Goal: Task Accomplishment & Management: Manage account settings

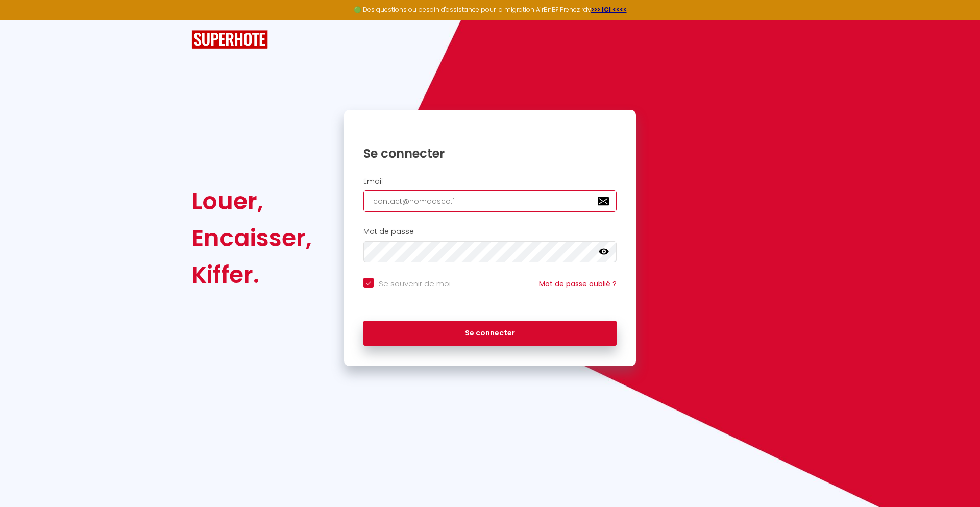
type input "[EMAIL_ADDRESS][DOMAIN_NAME]"
checkbox input "true"
type input "[EMAIL_ADDRESS][DOMAIN_NAME]"
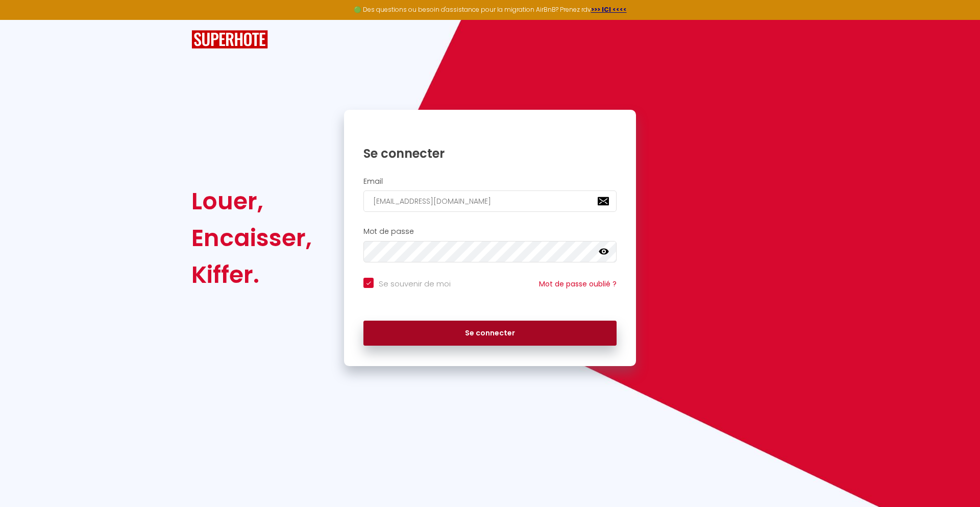
click at [490, 333] on button "Se connecter" at bounding box center [490, 334] width 253 height 26
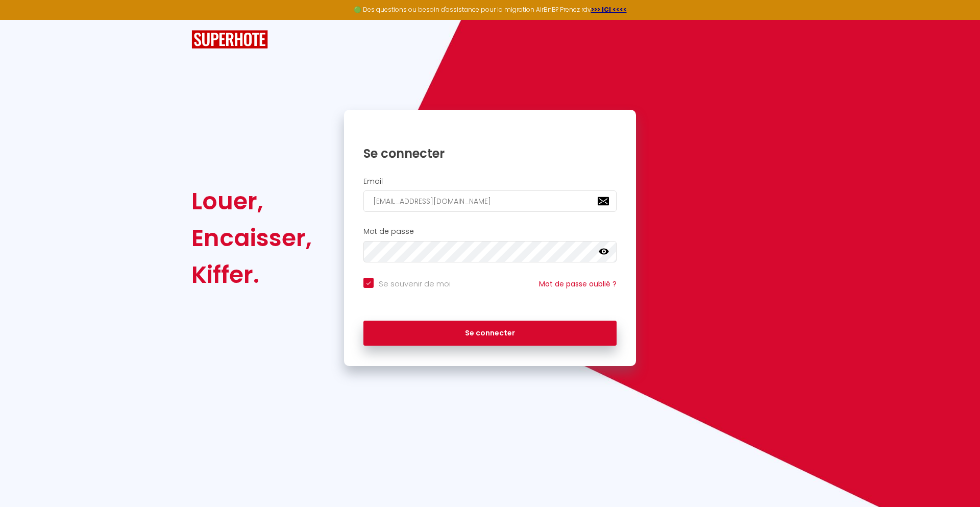
checkbox input "true"
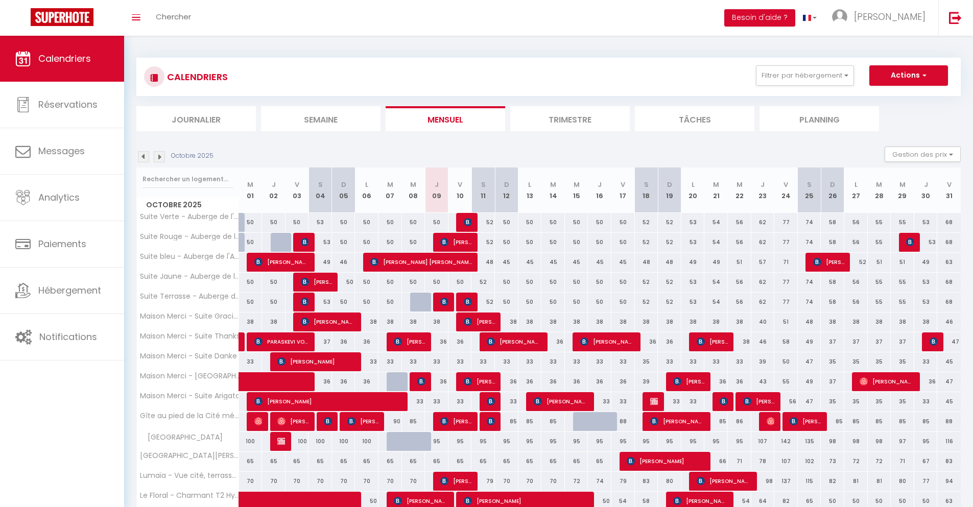
click at [196, 118] on li "Journalier" at bounding box center [195, 118] width 119 height 25
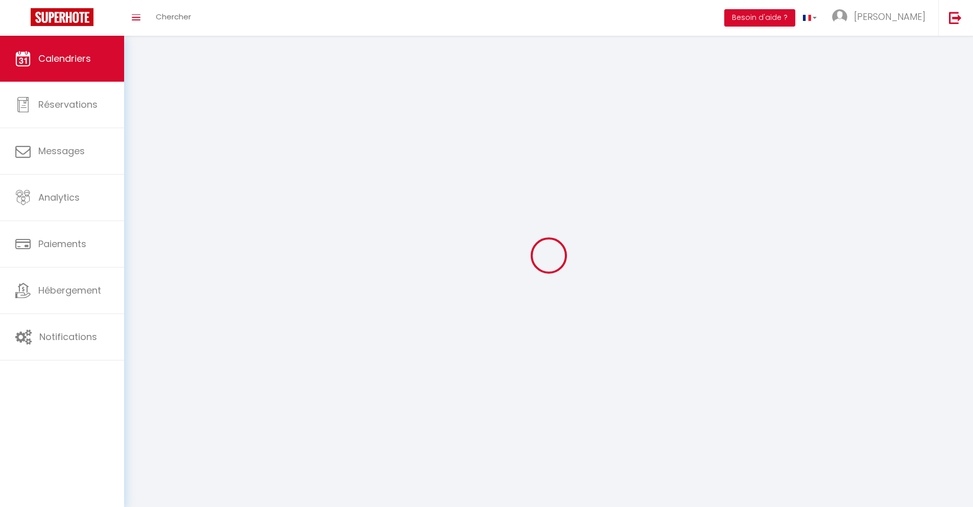
select select
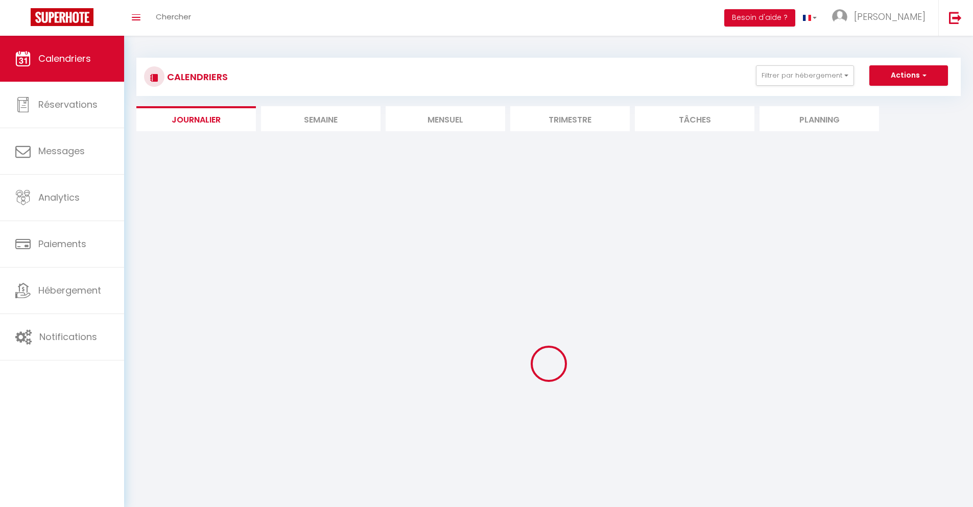
select select
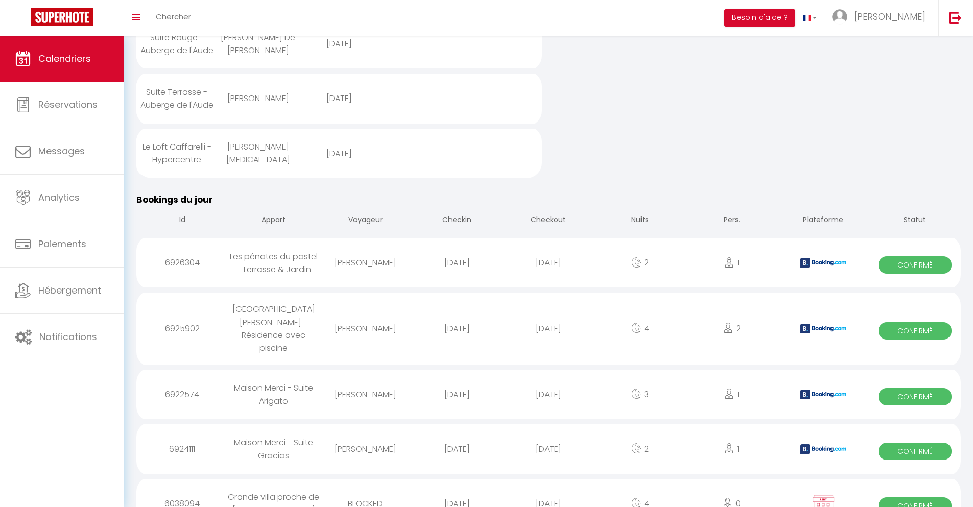
scroll to position [470, 0]
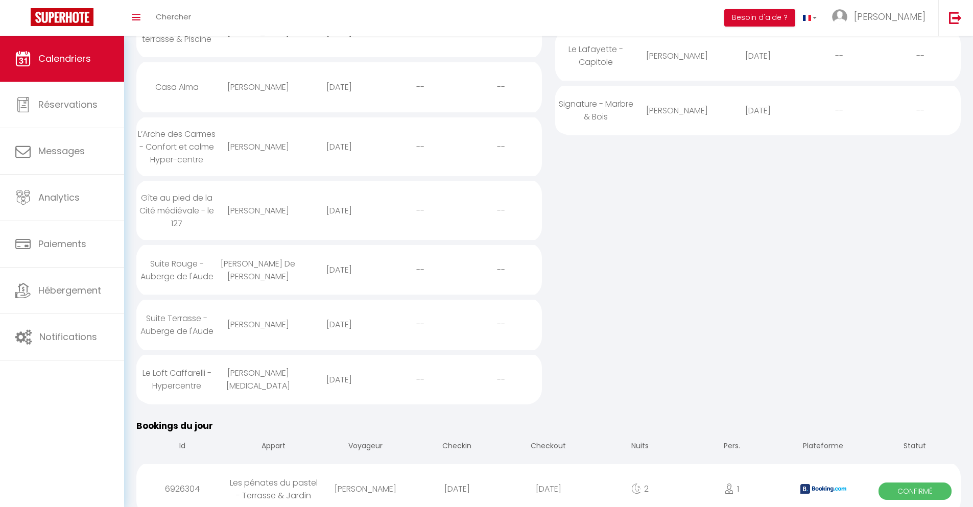
click at [548, 479] on div "[DATE]" at bounding box center [547, 488] width 91 height 33
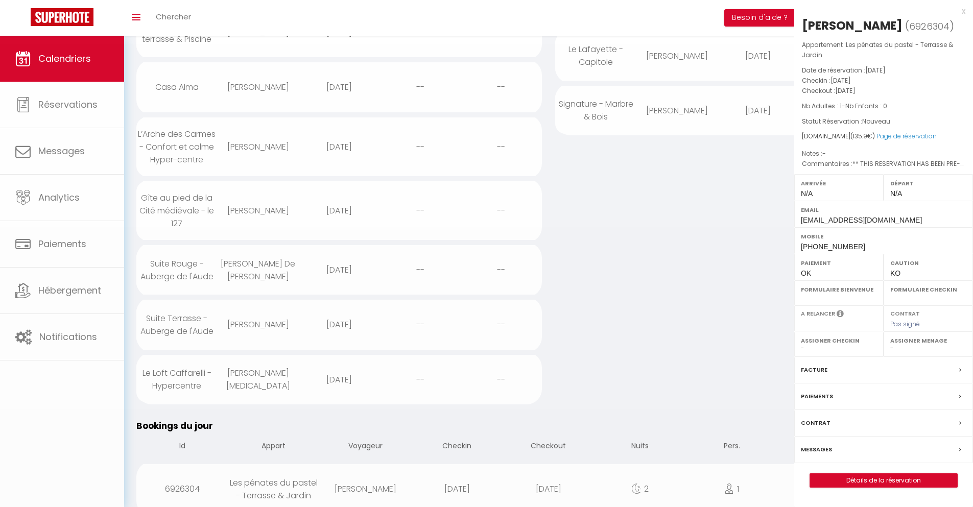
select select "0"
select select "1"
select select
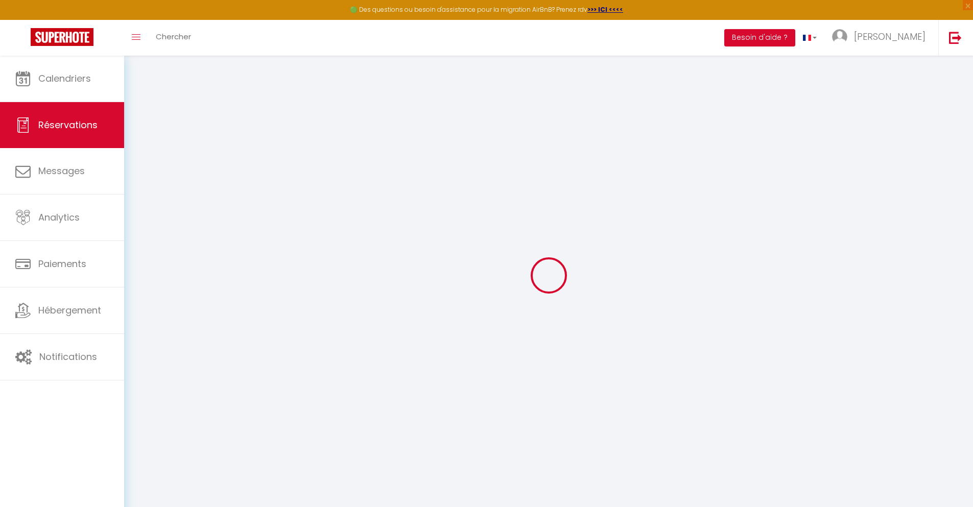
select select
checkbox input "false"
select select
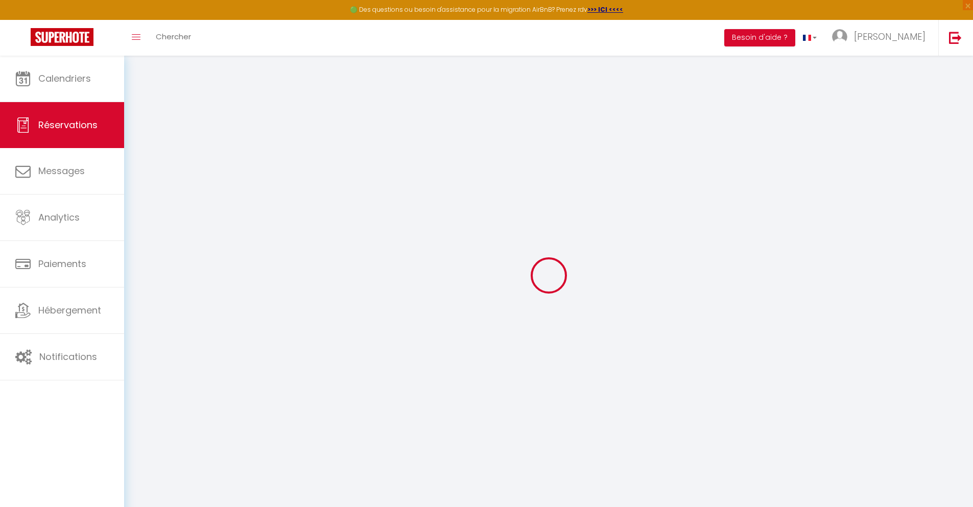
checkbox input "false"
type textarea "** THIS RESERVATION HAS BEEN PRE-PAID ** Je voyage pour affaires et il est poss…"
type input "24"
type input "4.9"
select select
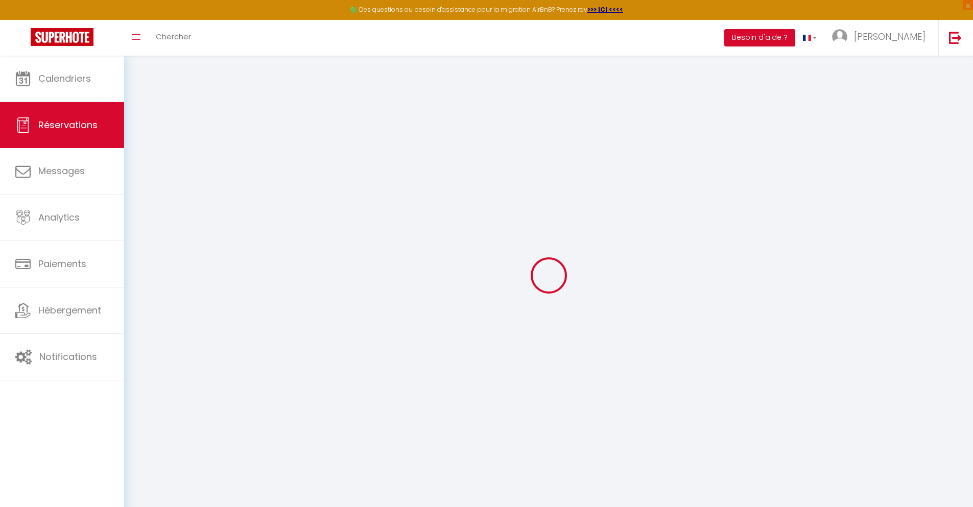
select select
checkbox input "false"
select select
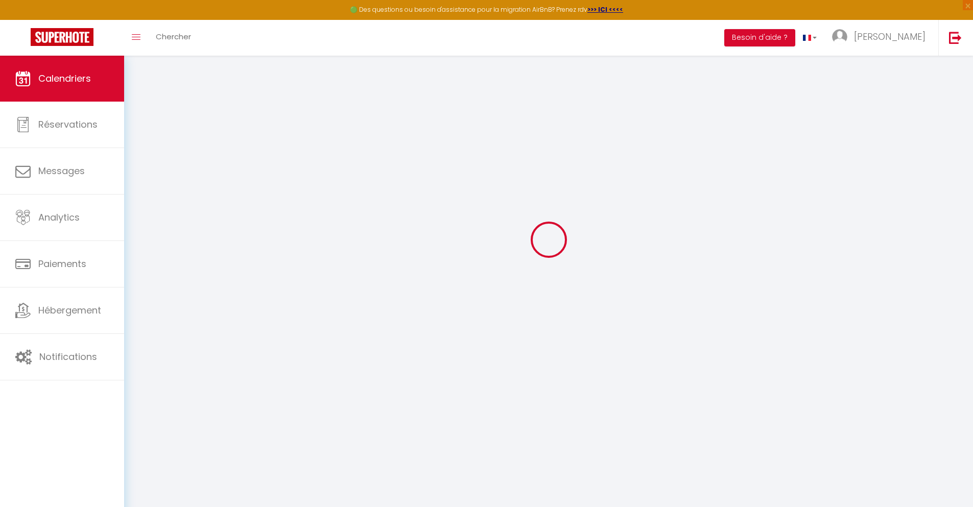
scroll to position [56, 0]
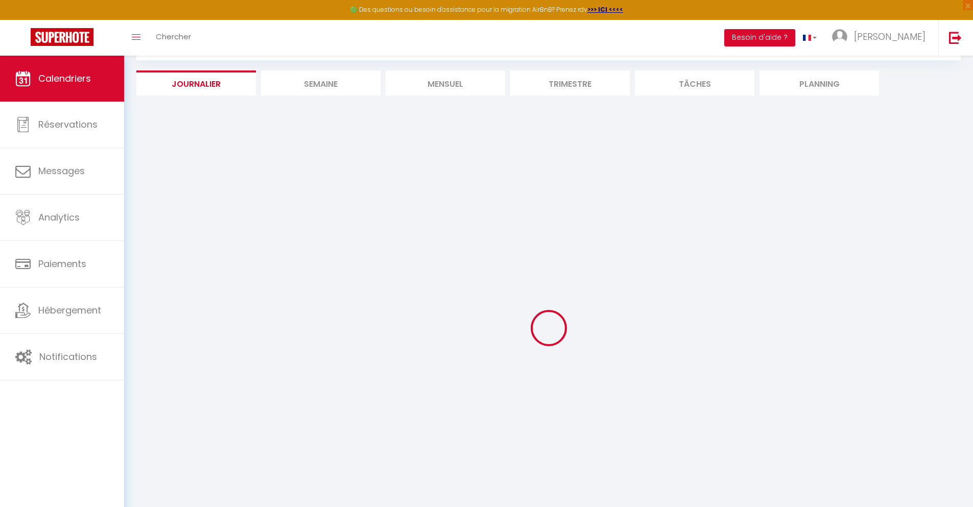
select select
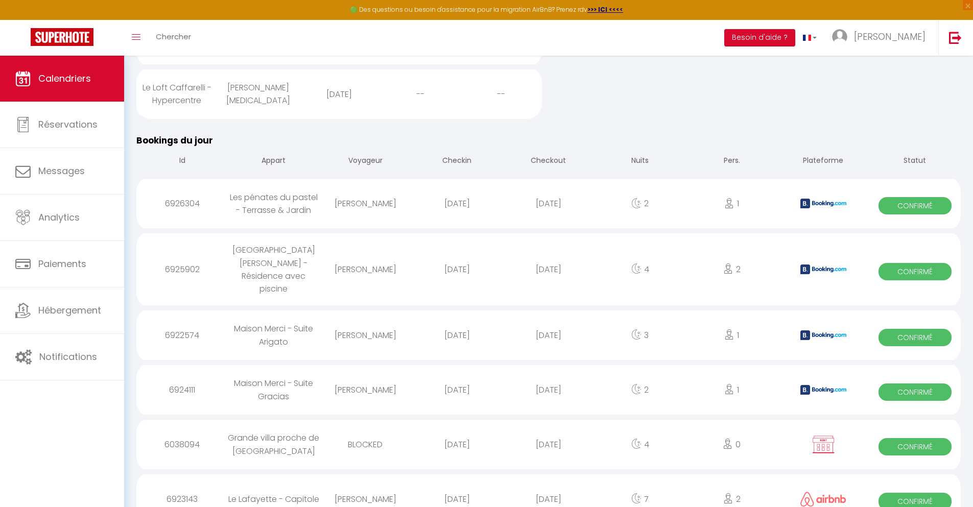
scroll to position [554, 0]
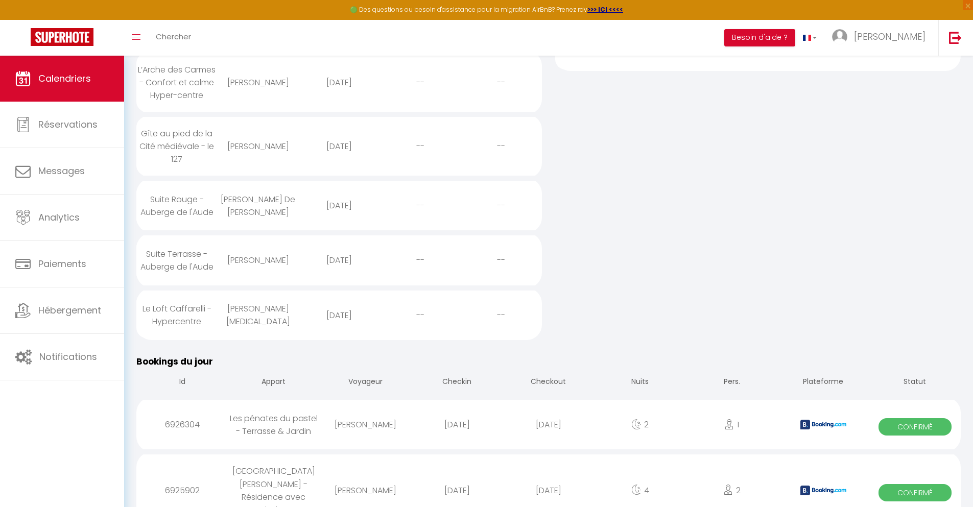
click at [548, 474] on div "[DATE]" at bounding box center [547, 490] width 91 height 33
select select "0"
select select "1"
select select
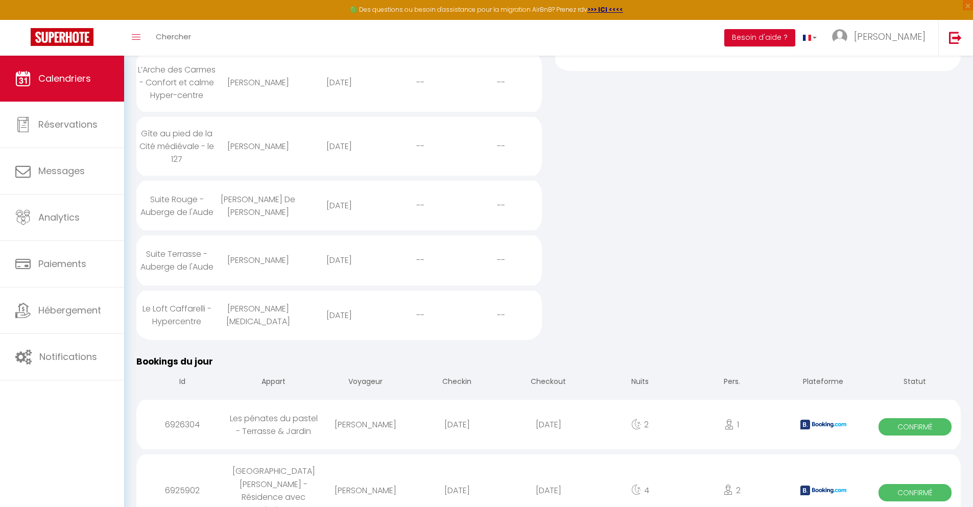
select select
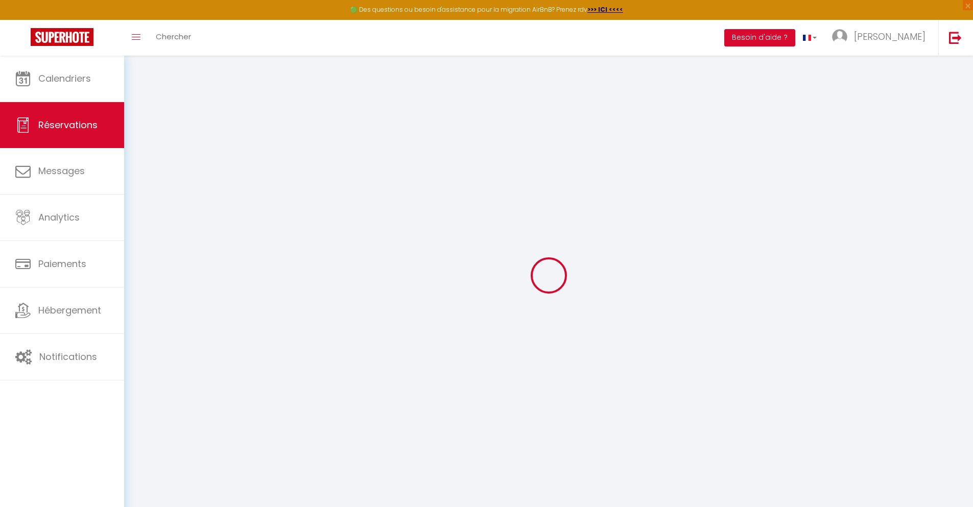
select select
checkbox input "false"
select select
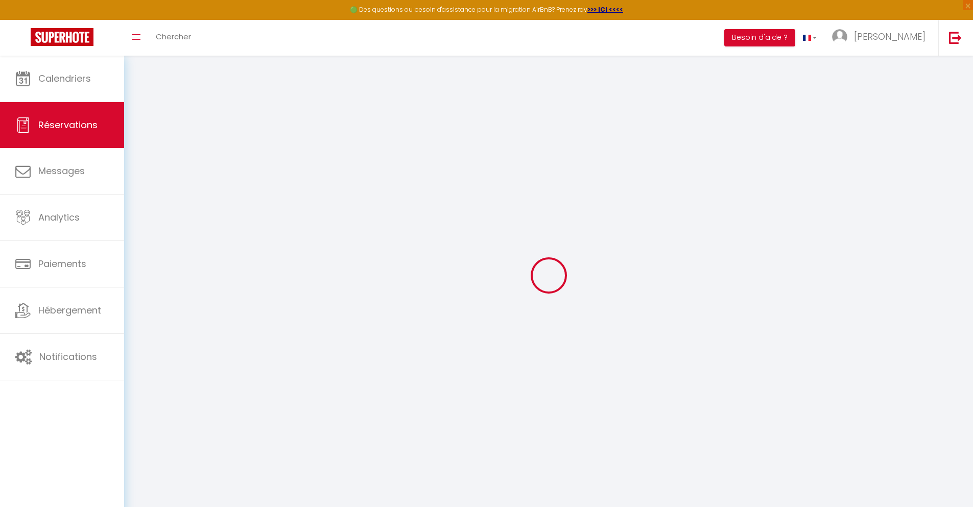
checkbox input "false"
type textarea "** THIS RESERVATION HAS BEEN PRE-PAID ** Reservation has a cancellation grace p…"
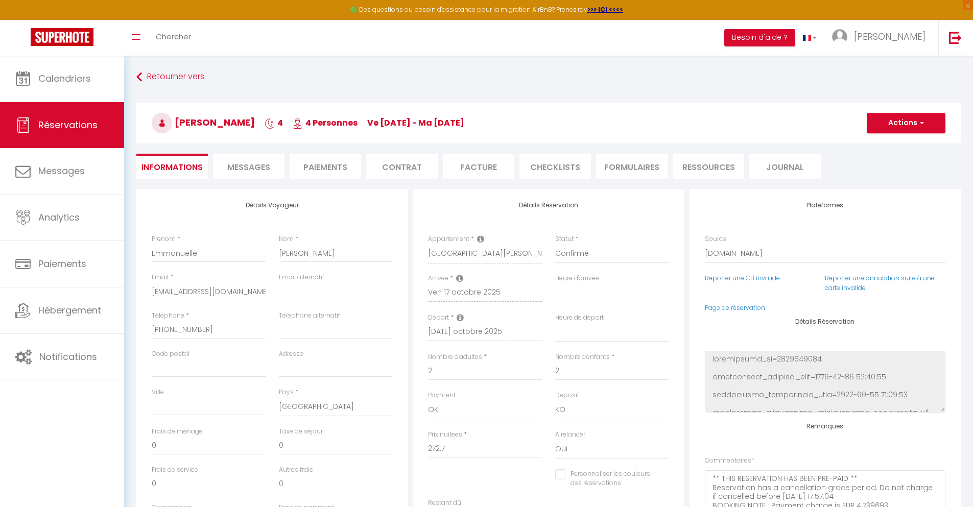
type input "48"
type input "17.85"
select select
checkbox input "false"
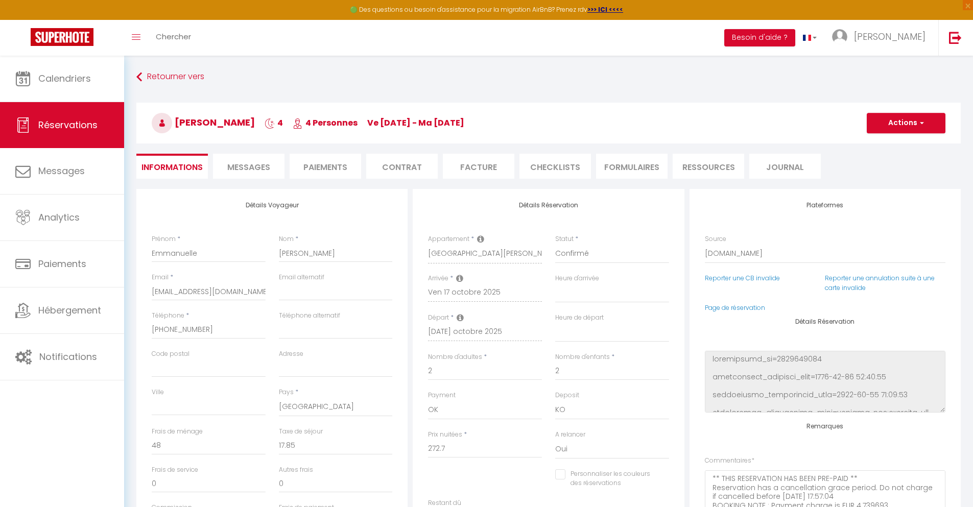
select select
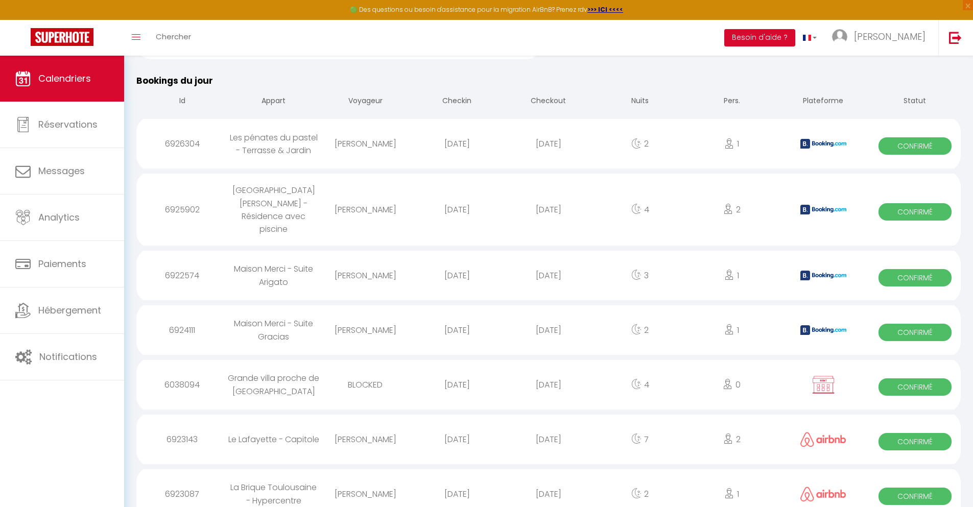
scroll to position [609, 0]
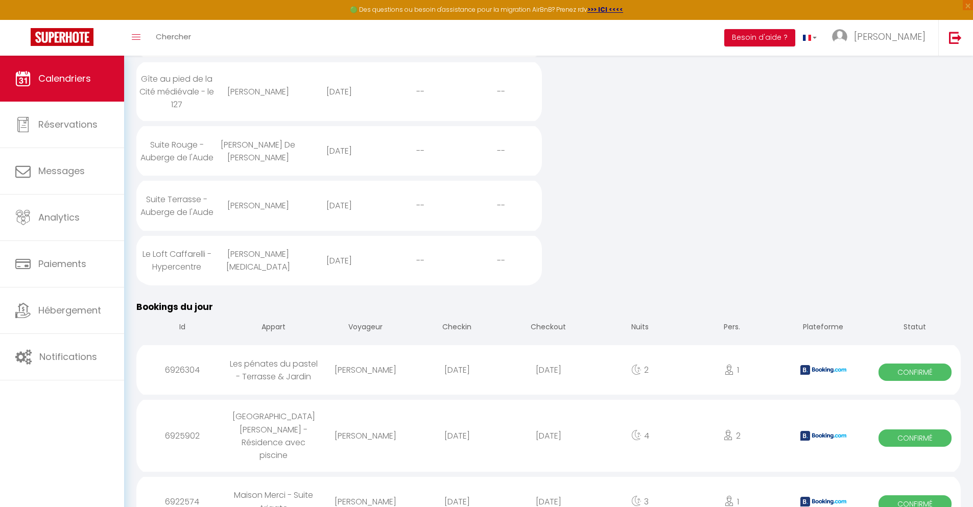
click at [548, 485] on div "[DATE]" at bounding box center [547, 501] width 91 height 33
select select "0"
select select "1"
select select
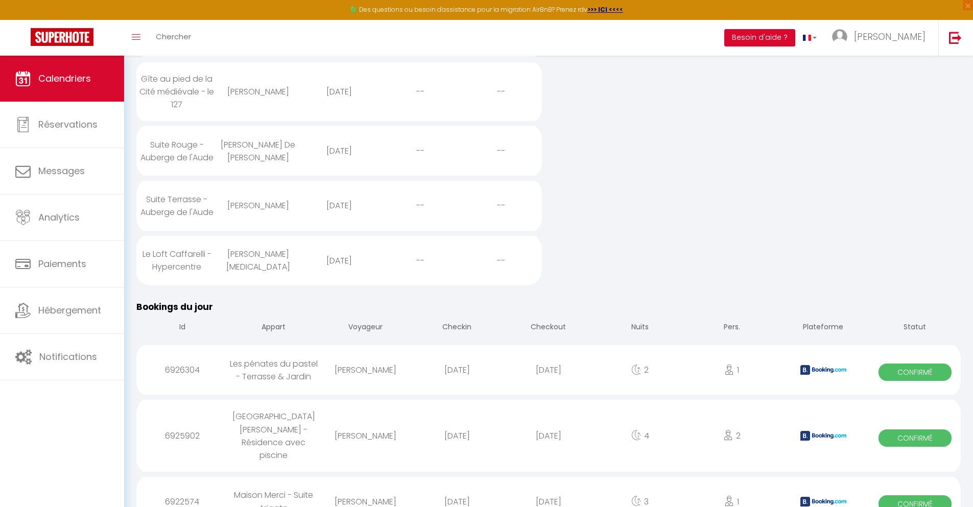
select select
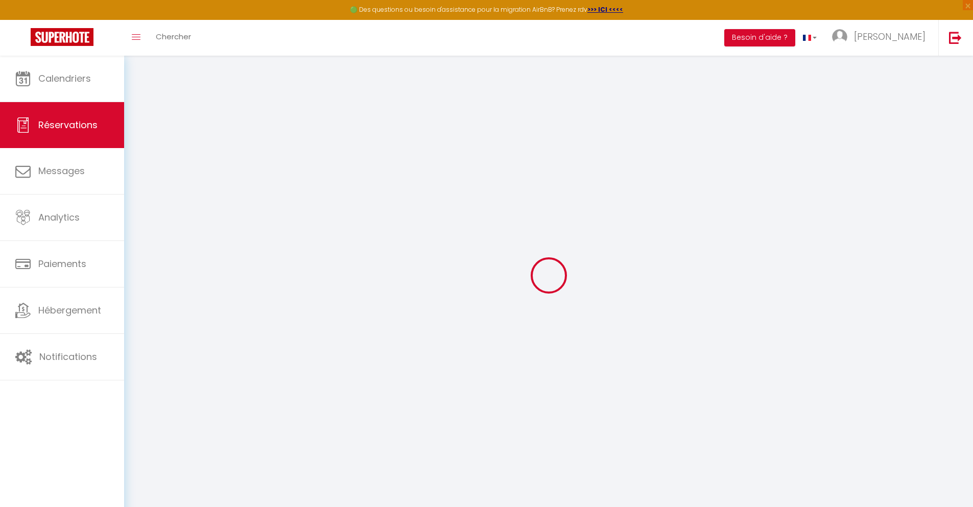
select select
checkbox input "false"
select select
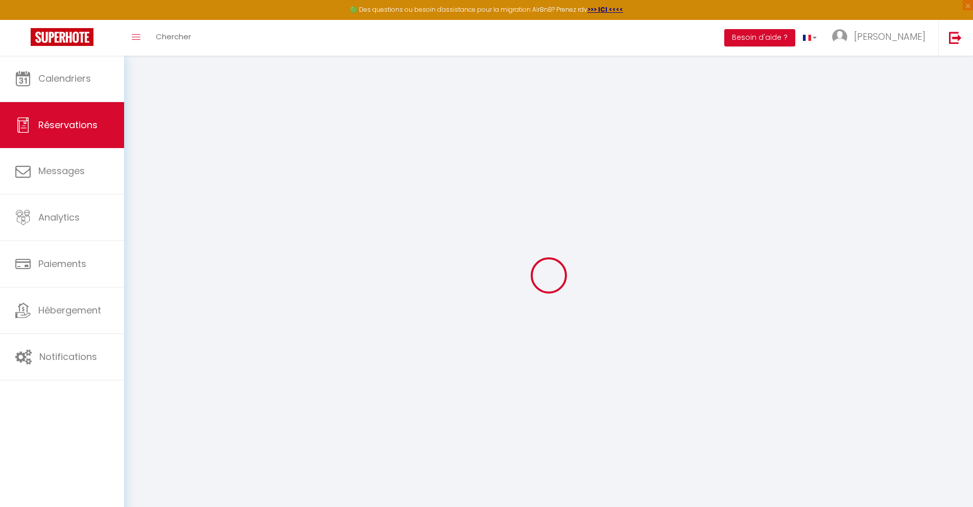
checkbox input "false"
type textarea "** THIS RESERVATION HAS BEEN PRE-PAID ** Reservation has a cancellation grace p…"
type input "30"
type input "6.04"
select select
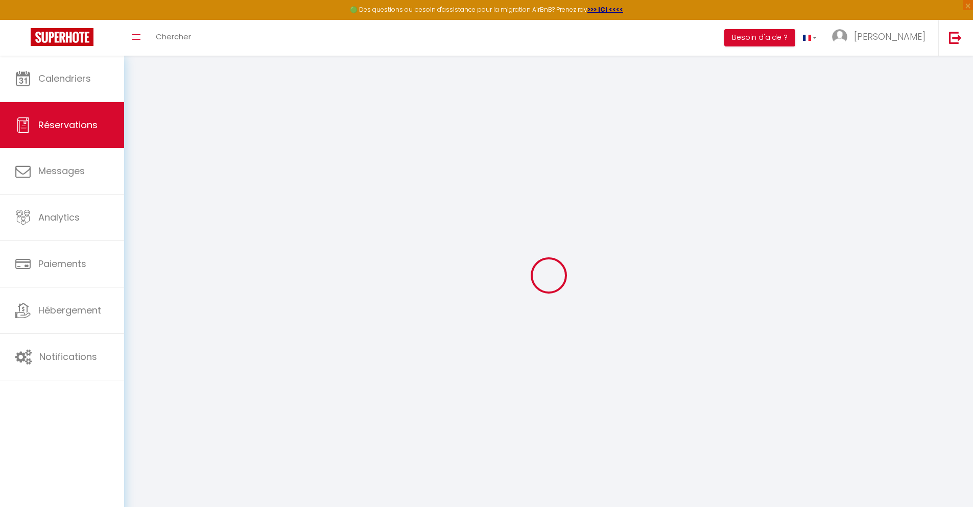
select select
checkbox input "false"
select select
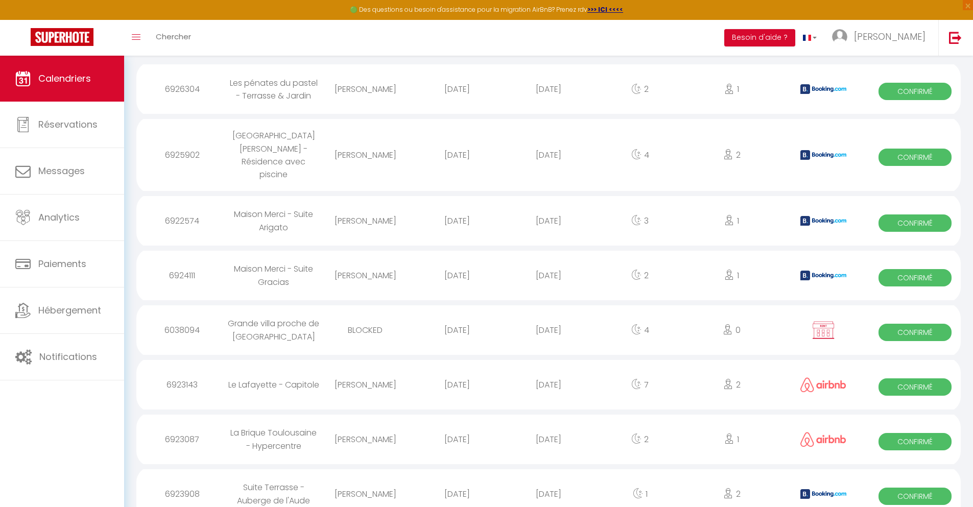
scroll to position [664, 0]
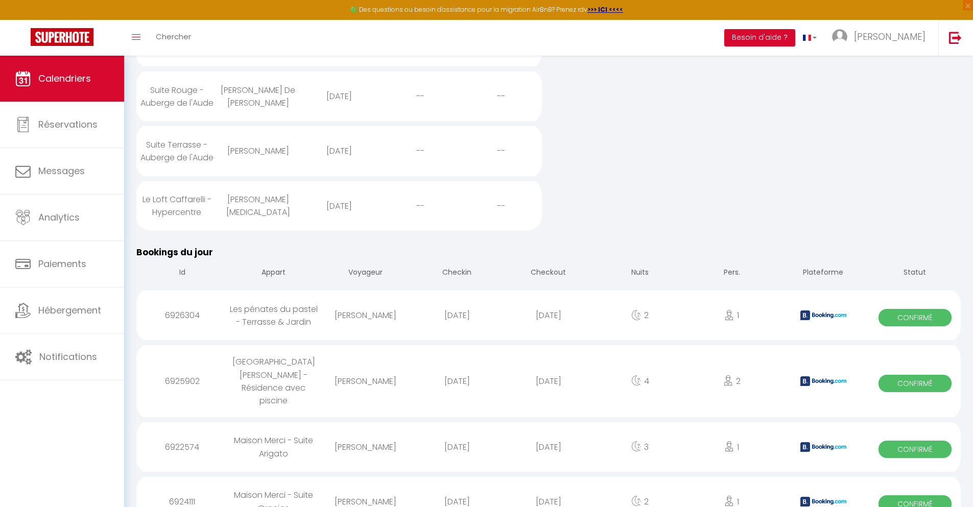
click at [548, 485] on div "[DATE]" at bounding box center [547, 501] width 91 height 33
select select "0"
select select "1"
select select
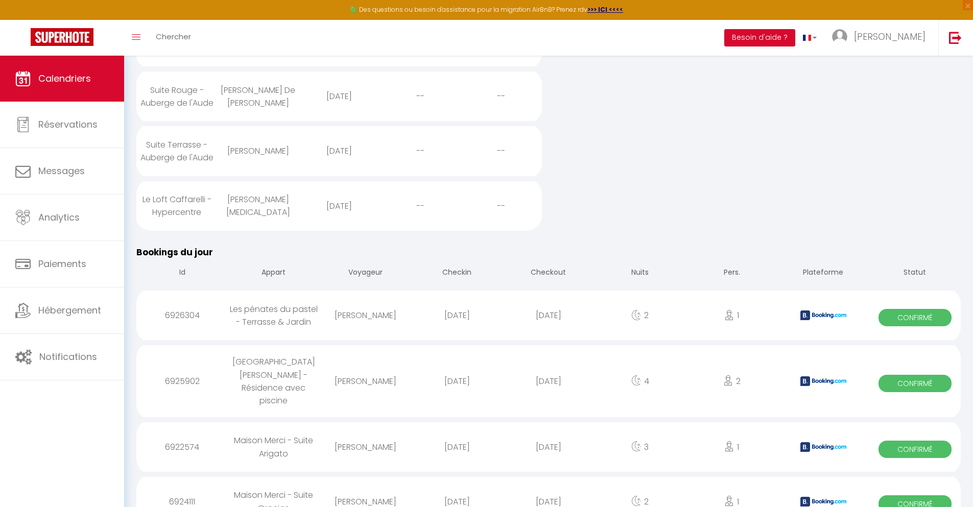
select select
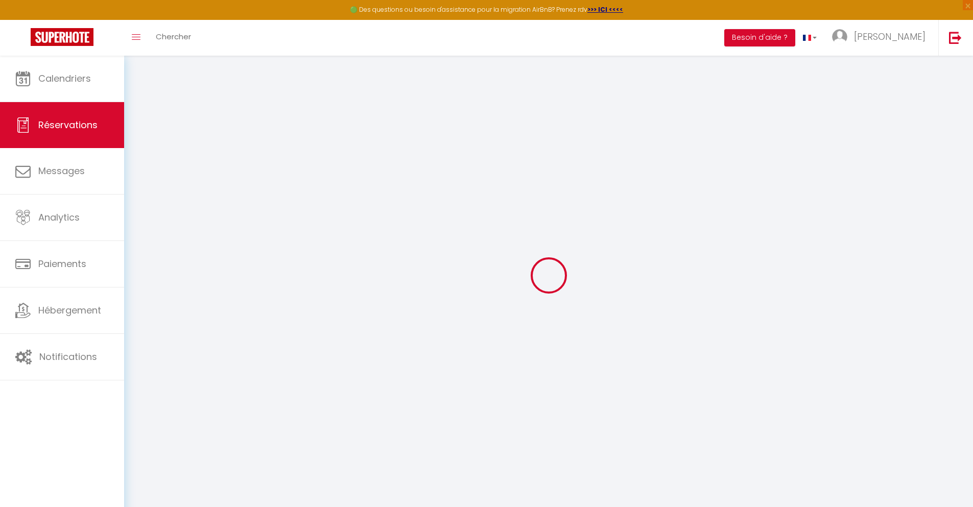
select select
checkbox input "false"
select select
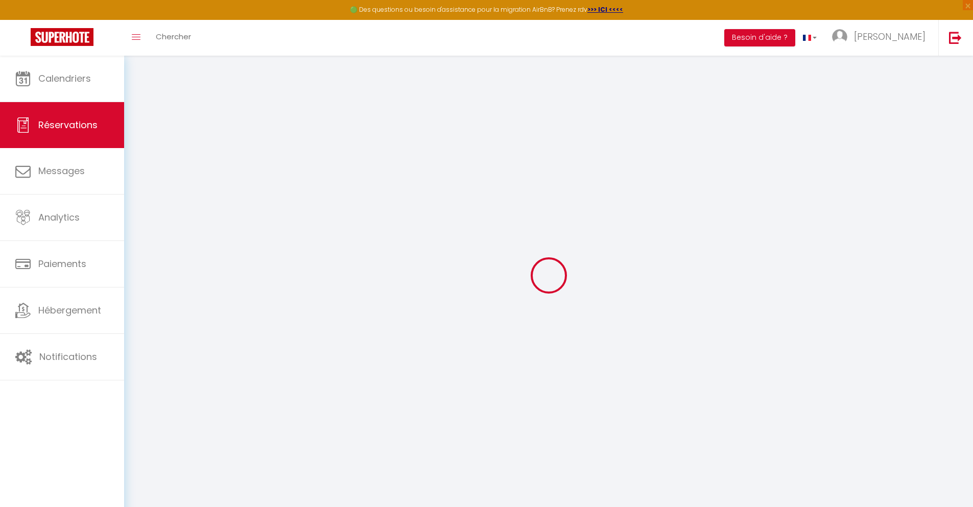
checkbox input "false"
type textarea "** THIS RESERVATION HAS BEEN PRE-PAID ** BOOKING NOTE : Payment charge is EUR 1…"
type input "30"
type input "5.18"
select select
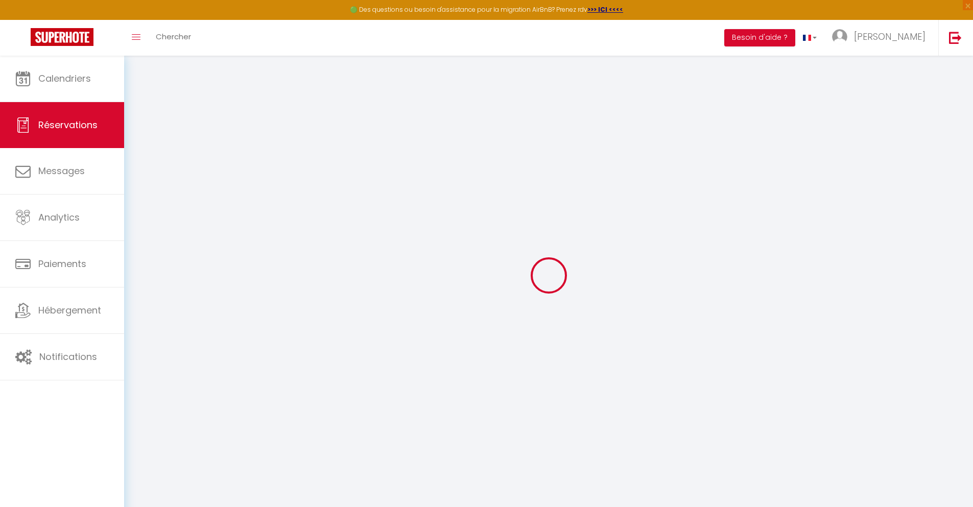
select select
checkbox input "false"
select select
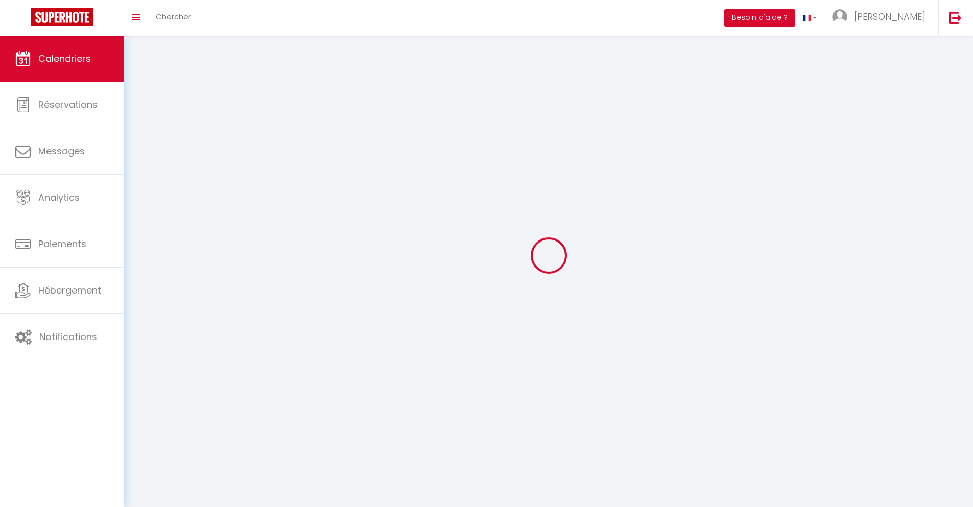
scroll to position [56, 0]
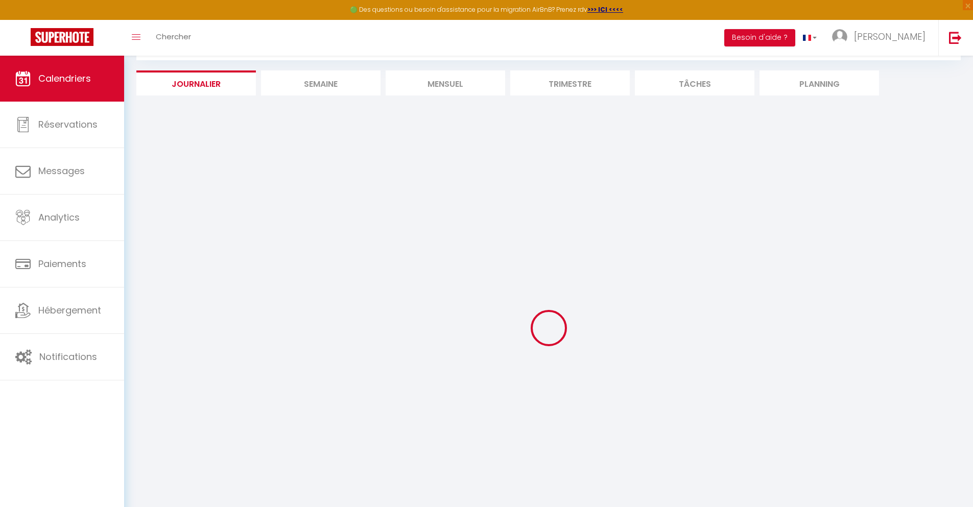
select select
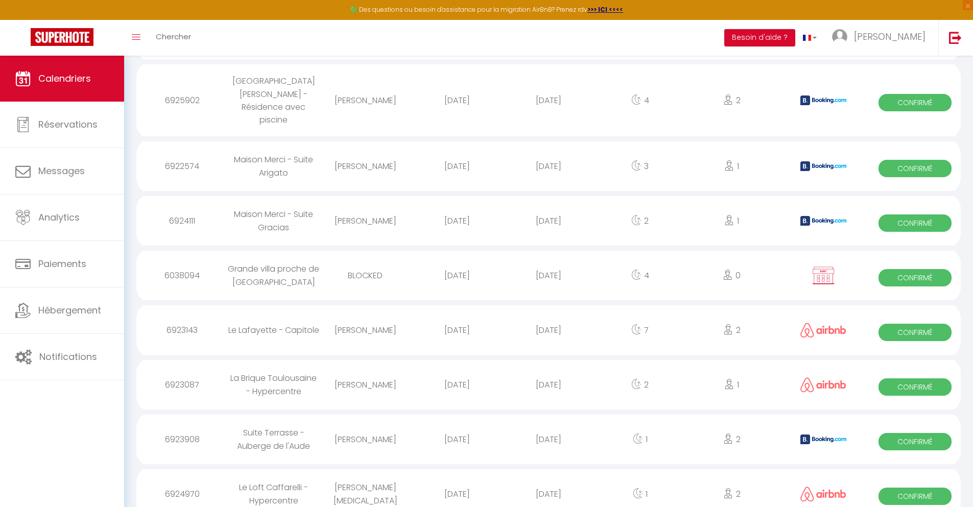
scroll to position [718, 0]
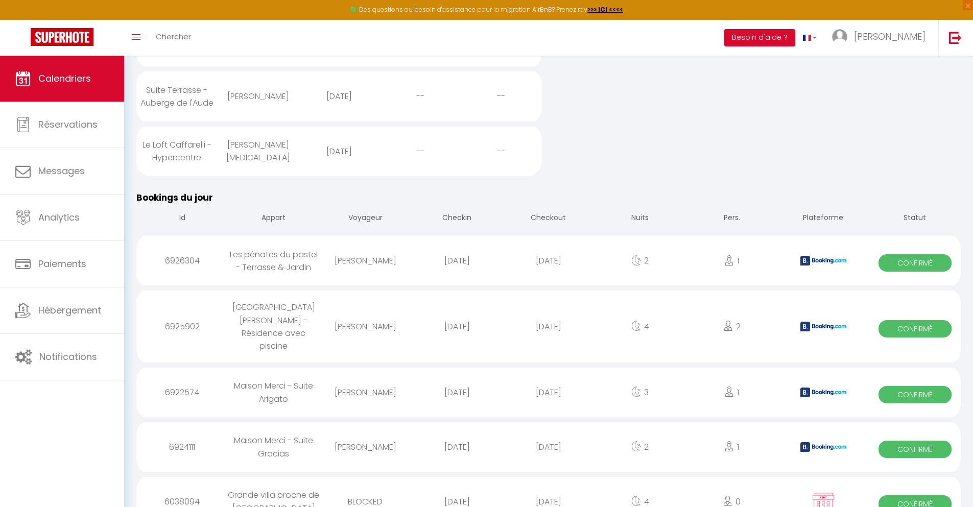
click at [548, 485] on div "[DATE]" at bounding box center [547, 501] width 91 height 33
select select "0"
select select "1"
select select
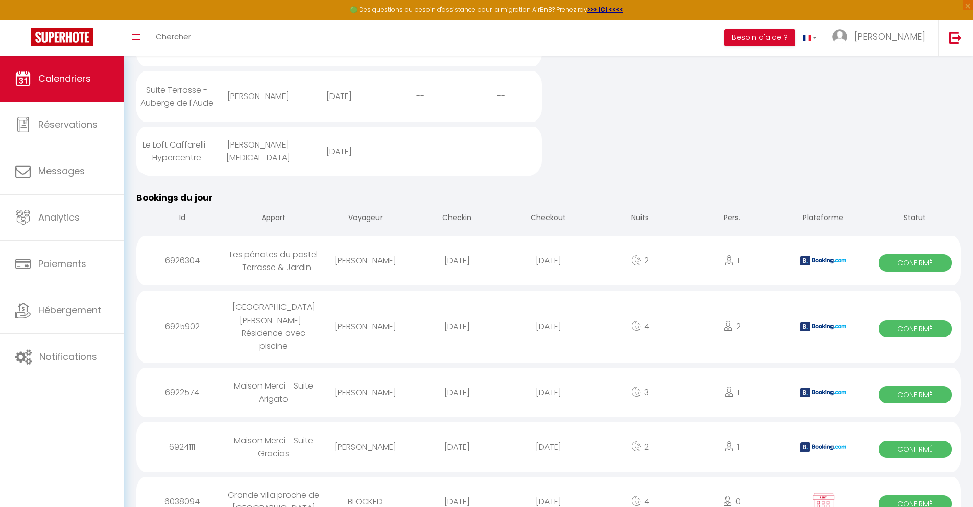
select select
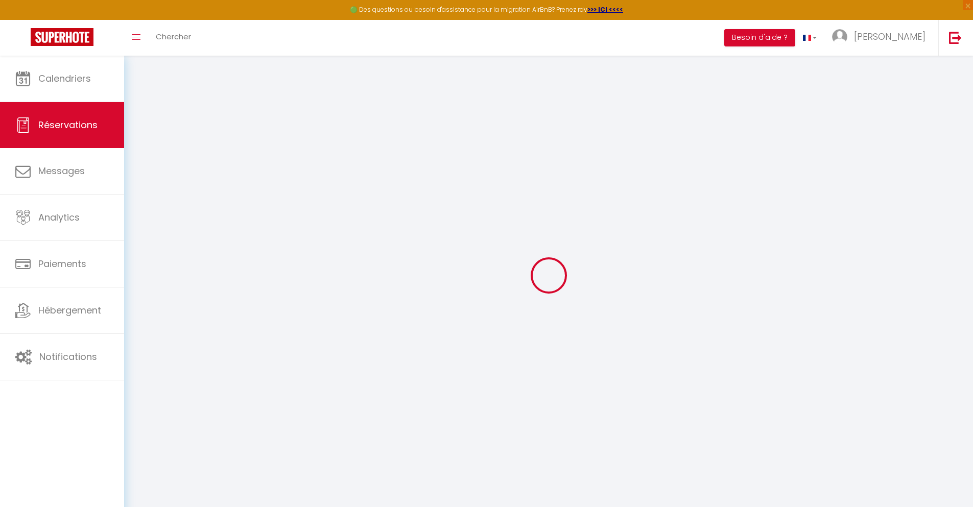
type input "BLOCKED"
select select
select select "66303"
select select "1"
type input "Jeu 09 Octobre 2025"
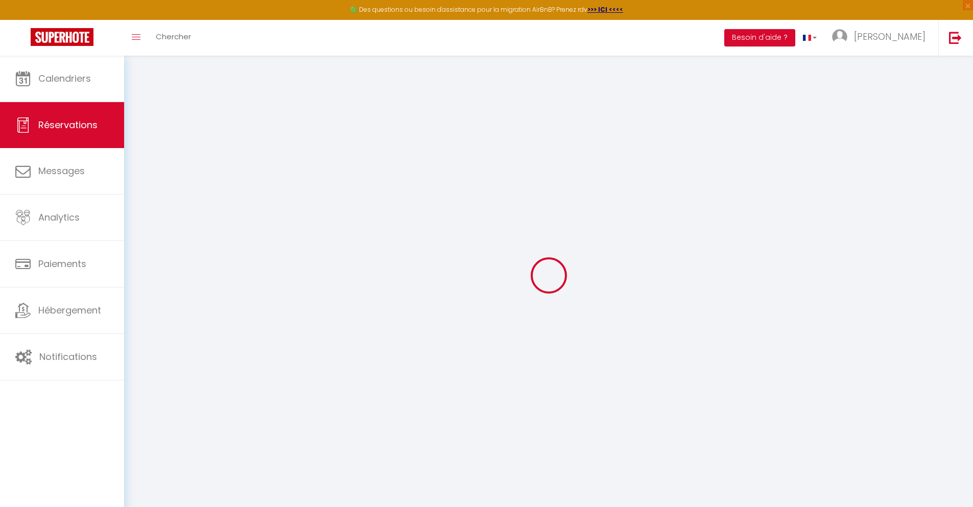
select select
type input "Lun 13 Octobre 2025"
select select
type input "0"
select select "12"
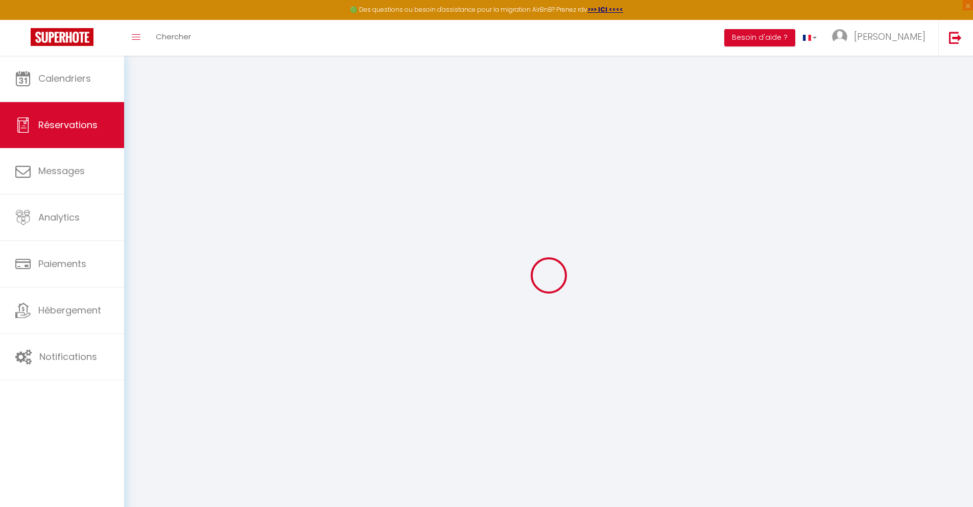
select select
checkbox input "false"
type input "0"
select select "73"
type input "0"
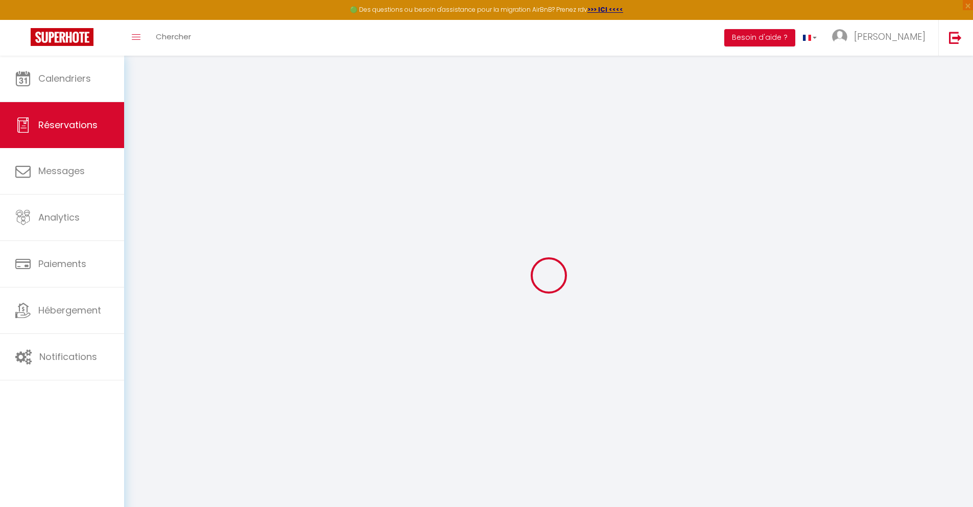
type input "0"
select select
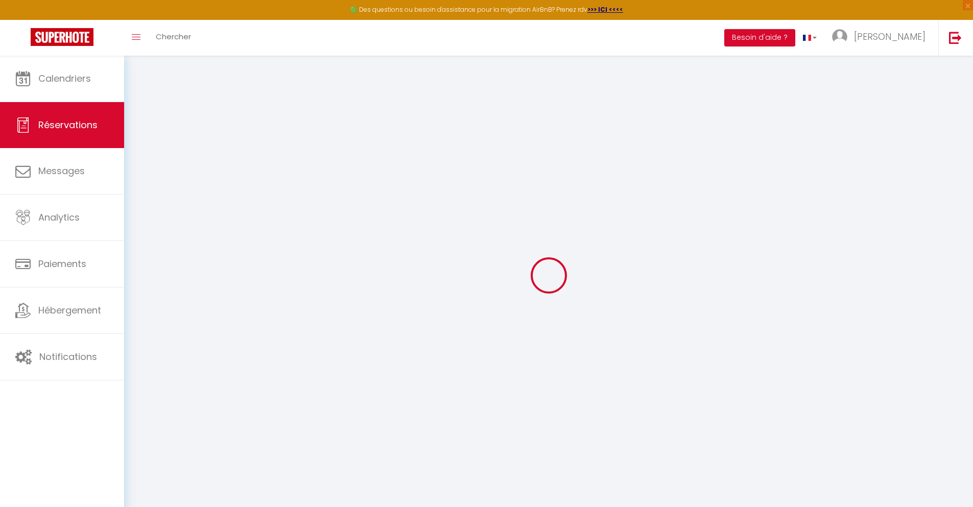
select select "14"
checkbox input "false"
select select
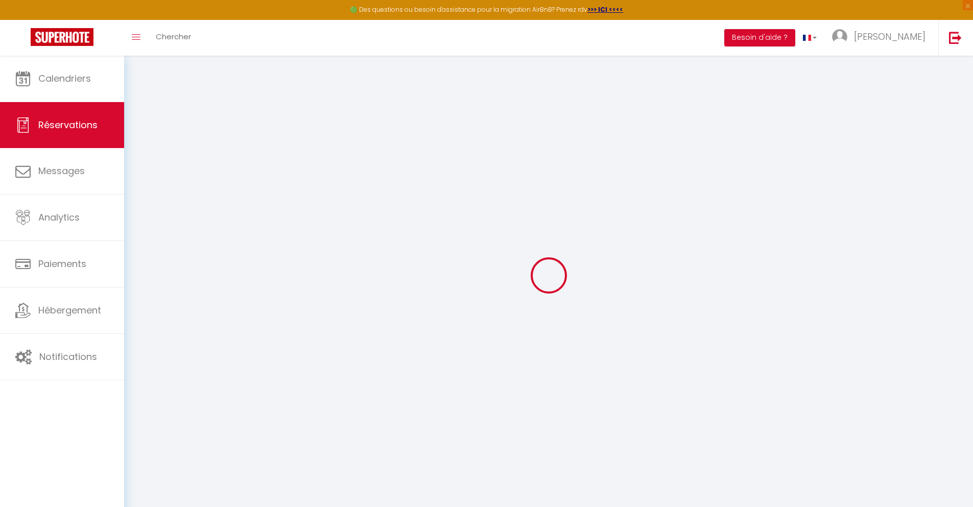
checkbox input "false"
select select
checkbox input "false"
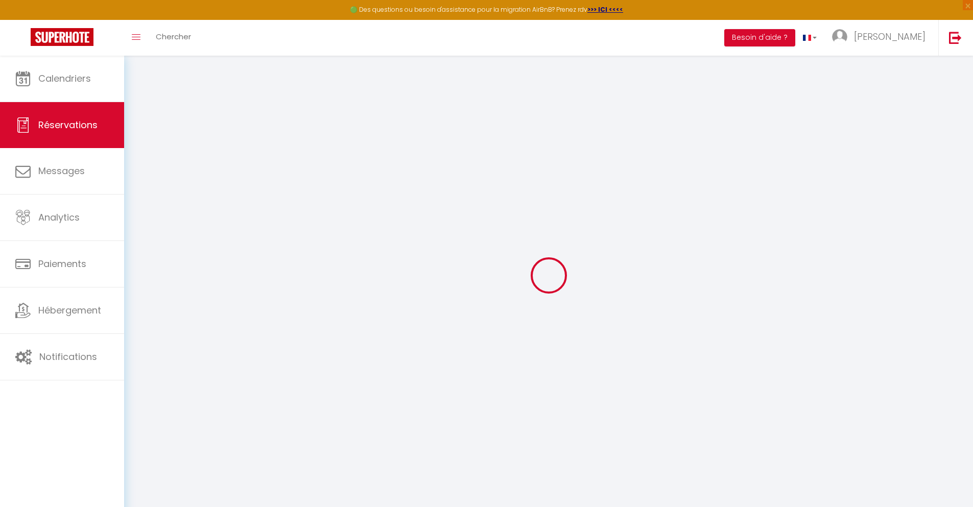
select select
checkbox input "false"
select select
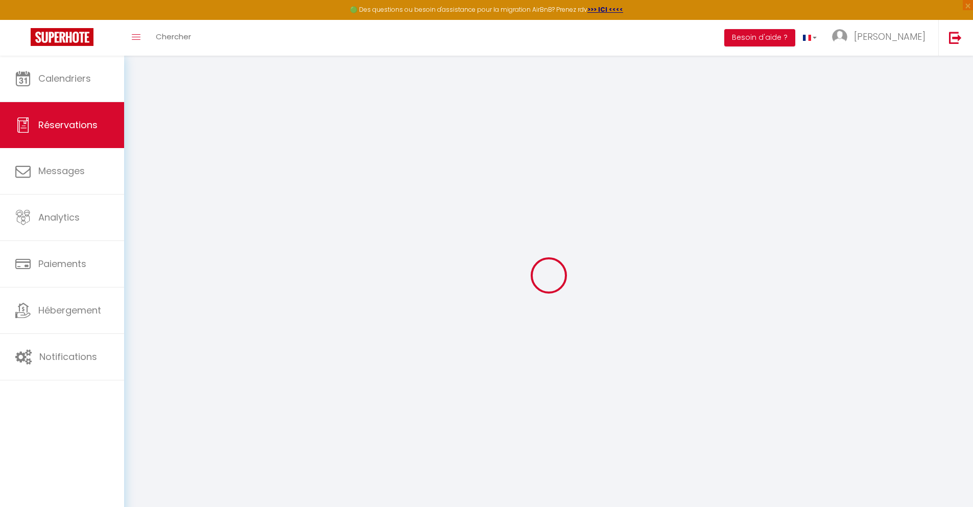
checkbox input "false"
select select
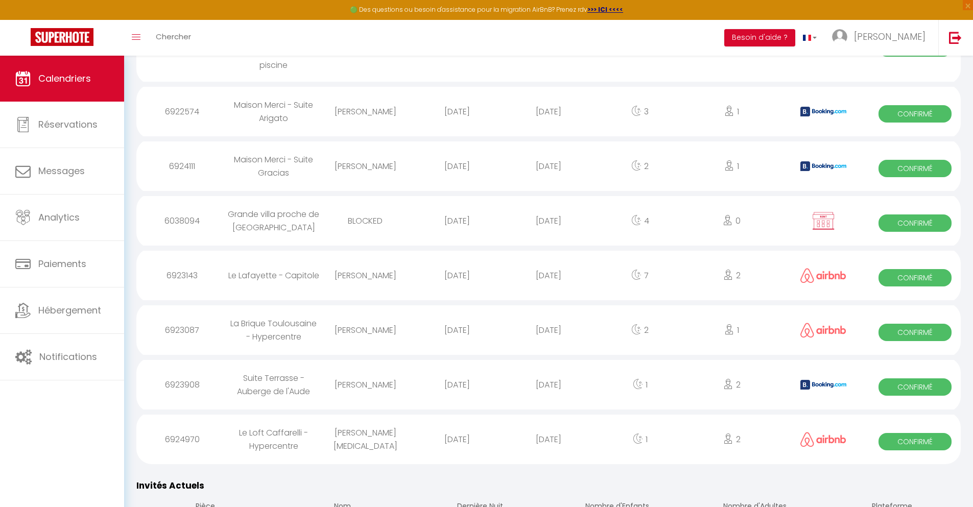
scroll to position [773, 0]
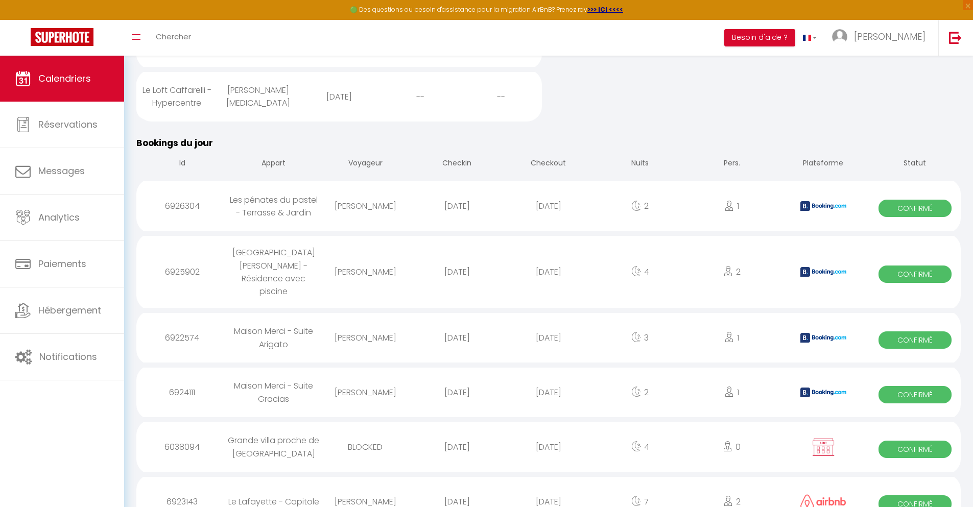
click at [548, 485] on div "[DATE]" at bounding box center [547, 501] width 91 height 33
select select "0"
select select "1"
select select
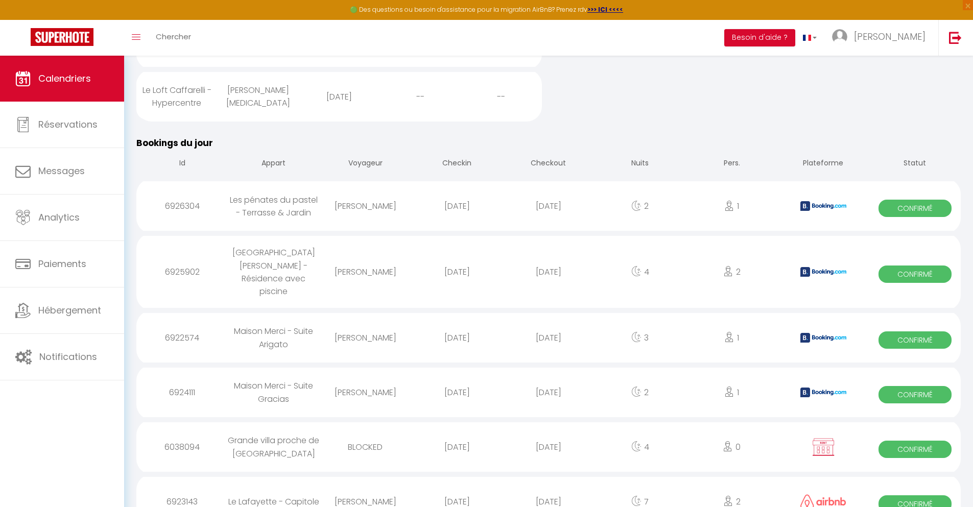
select select
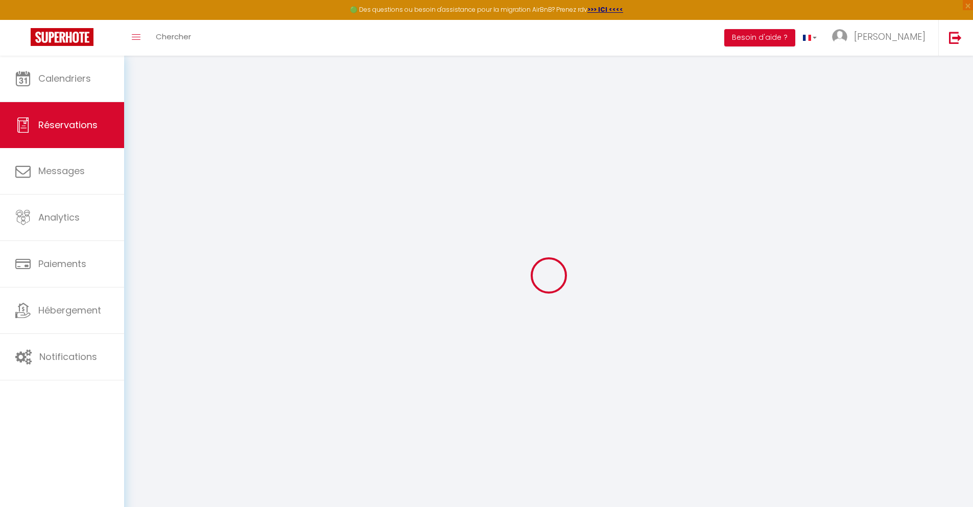
select select
checkbox input "false"
select select
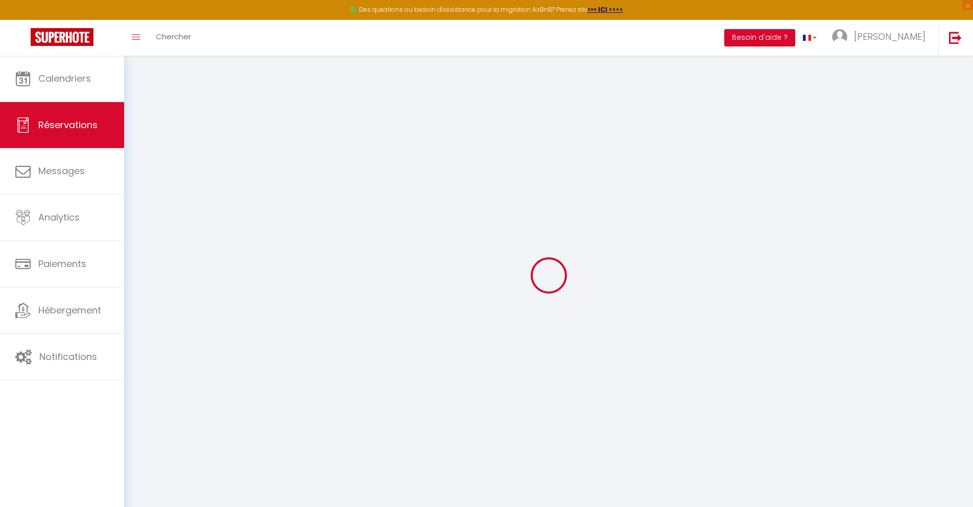
select select
checkbox input "false"
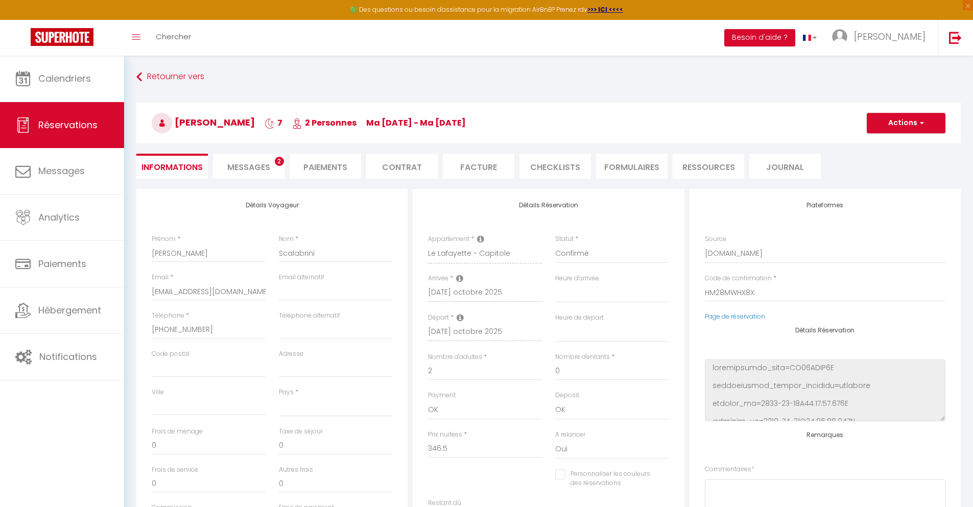
select select
type input "35"
type input "24.94"
select select
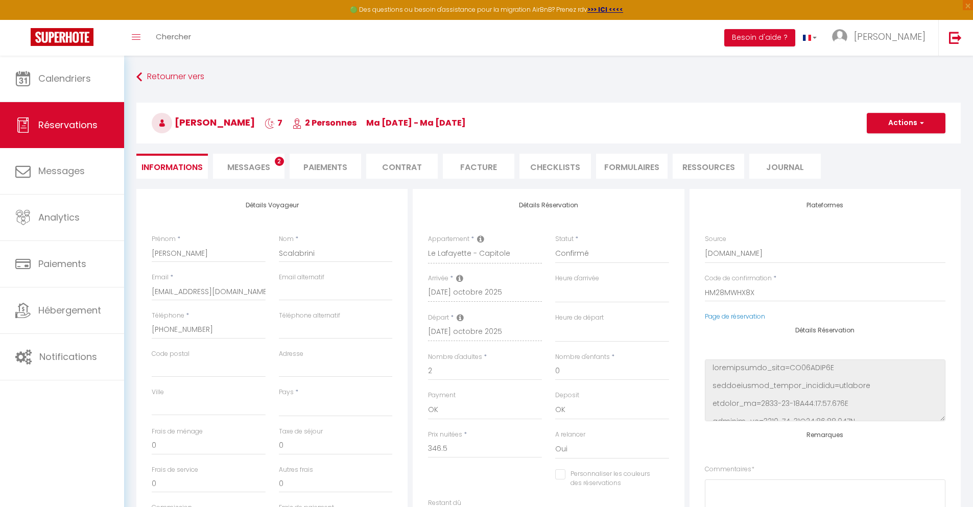
checkbox input "false"
select select
checkbox input "false"
select select
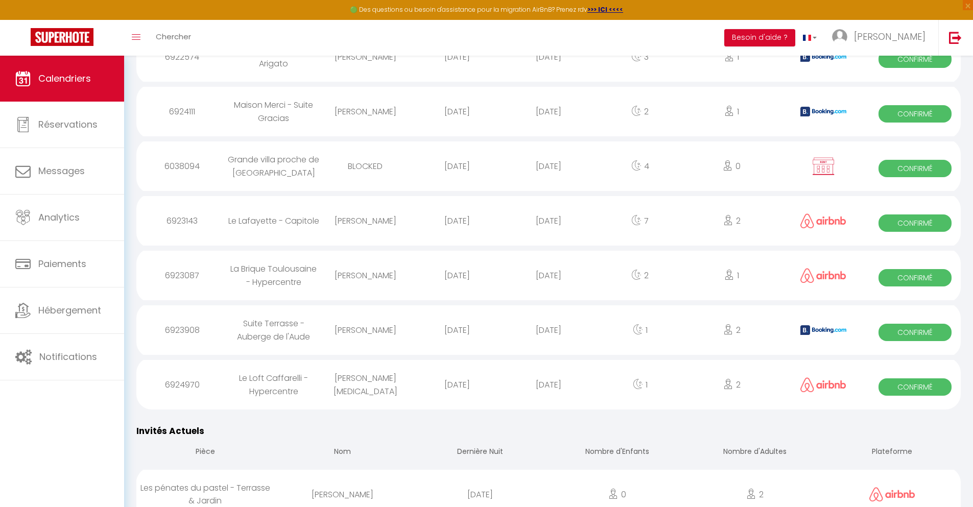
scroll to position [828, 0]
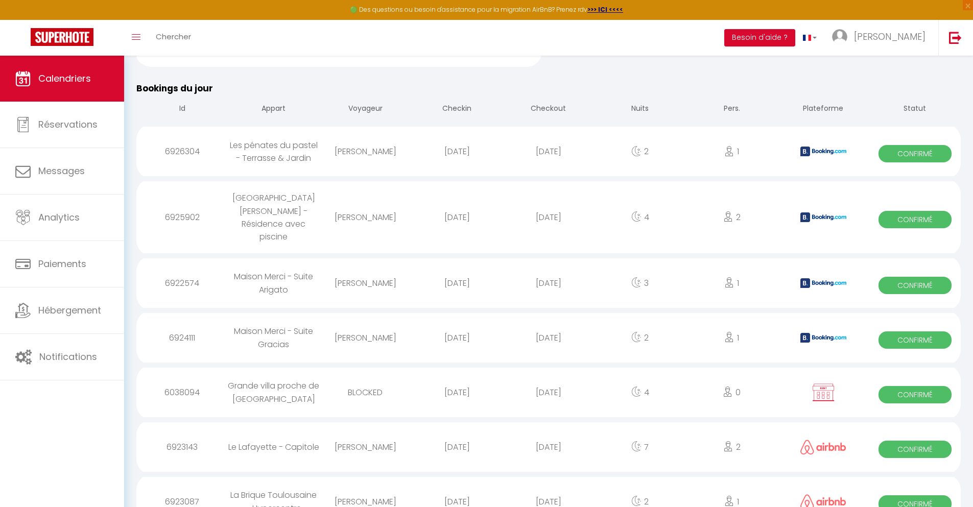
click at [548, 485] on div "[DATE]" at bounding box center [547, 501] width 91 height 33
select select "0"
select select "1"
select select
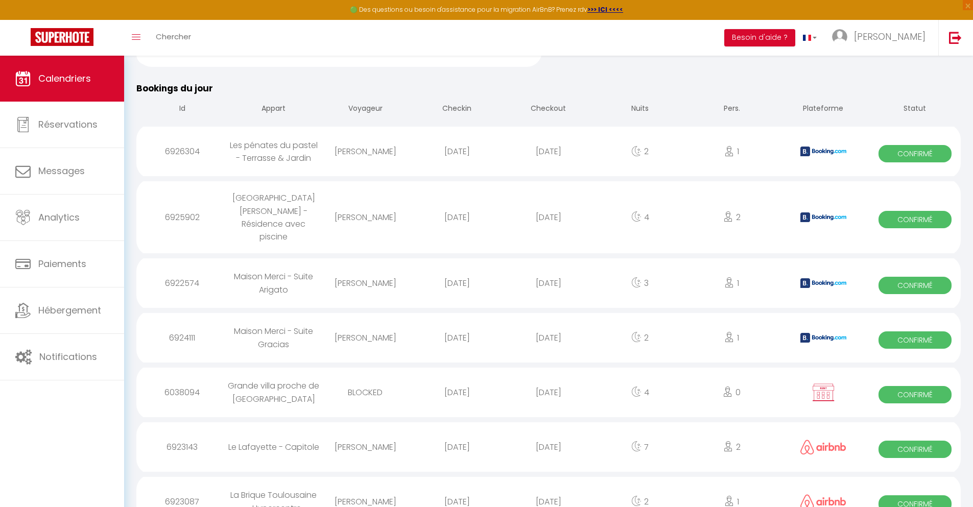
select select
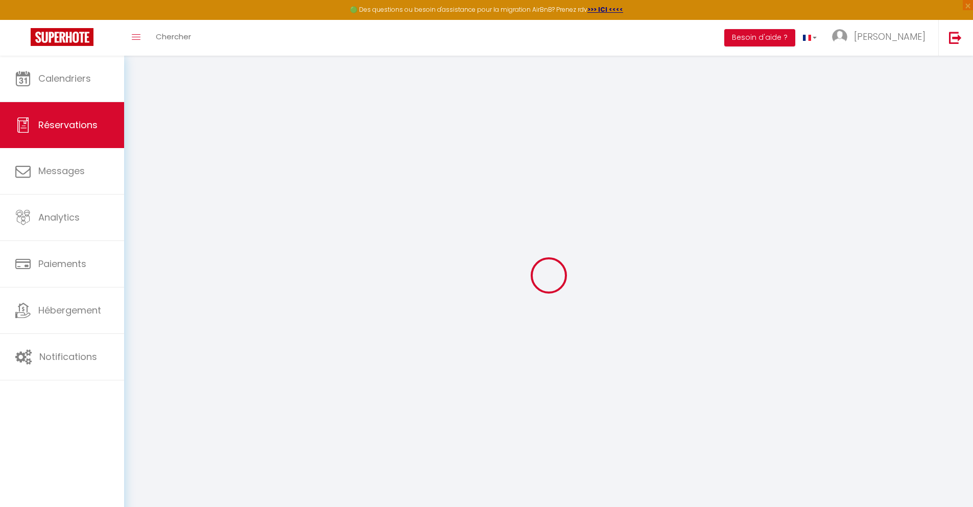
type input "[PERSON_NAME]"
type input "Iribe"
type input "[EMAIL_ADDRESS][DOMAIN_NAME]"
type input "[PHONE_NUMBER]"
select select
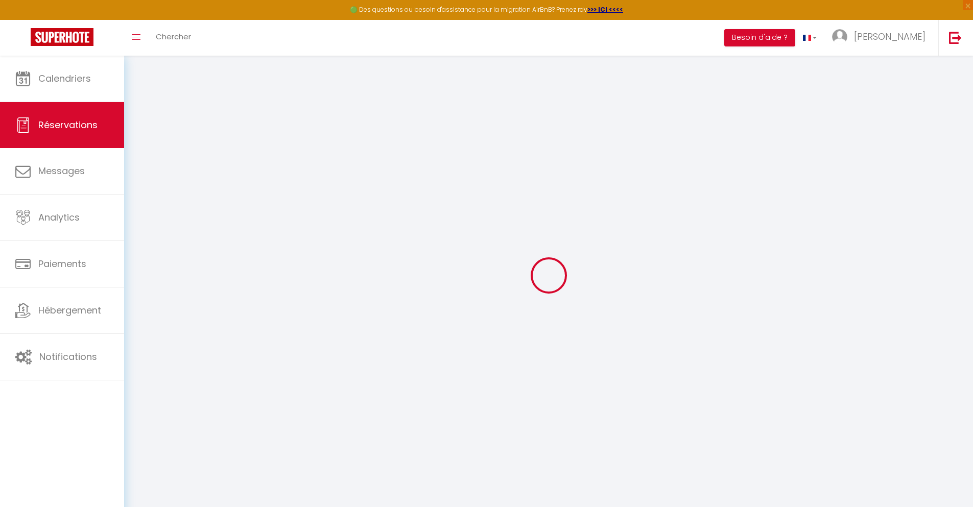
type input "24.66"
select select "76594"
select select "1"
select select
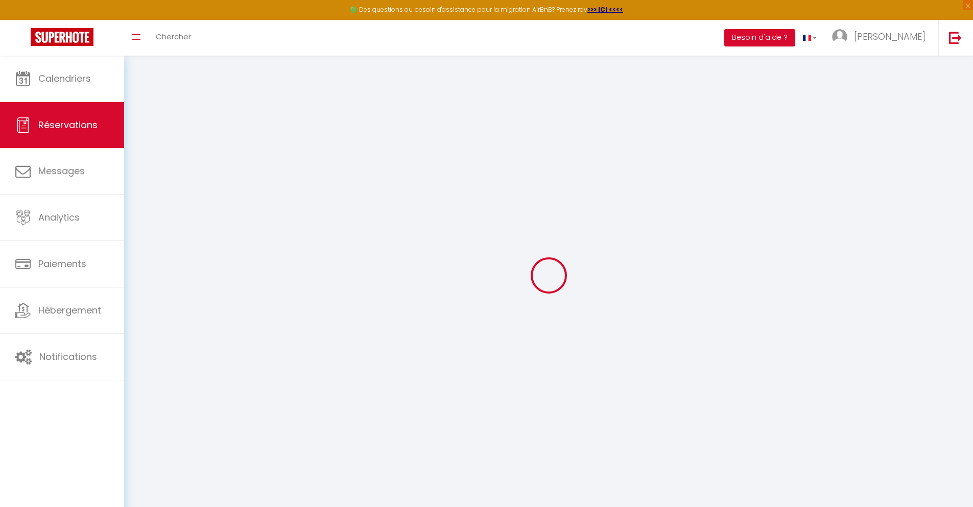
type input "1"
select select "12"
select select
type input "97"
checkbox input "false"
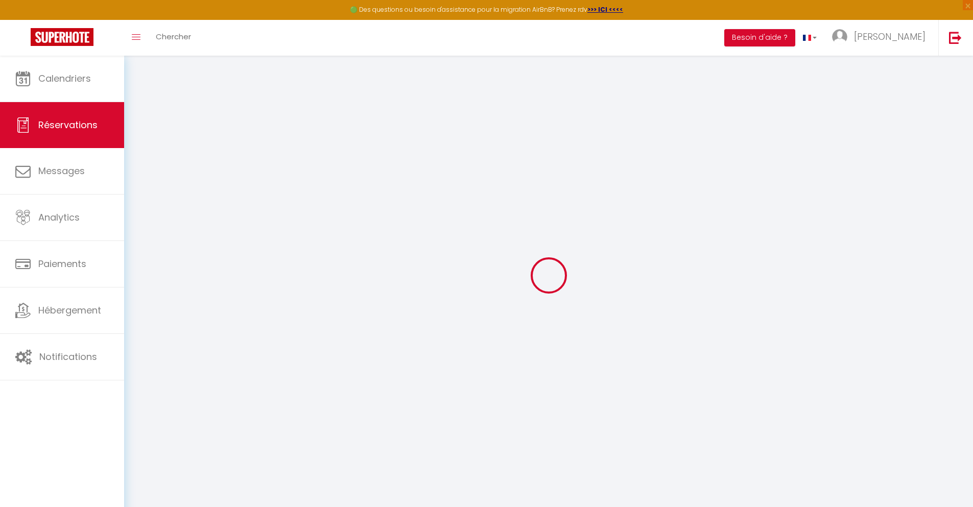
type input "0"
select select "1"
type input "0"
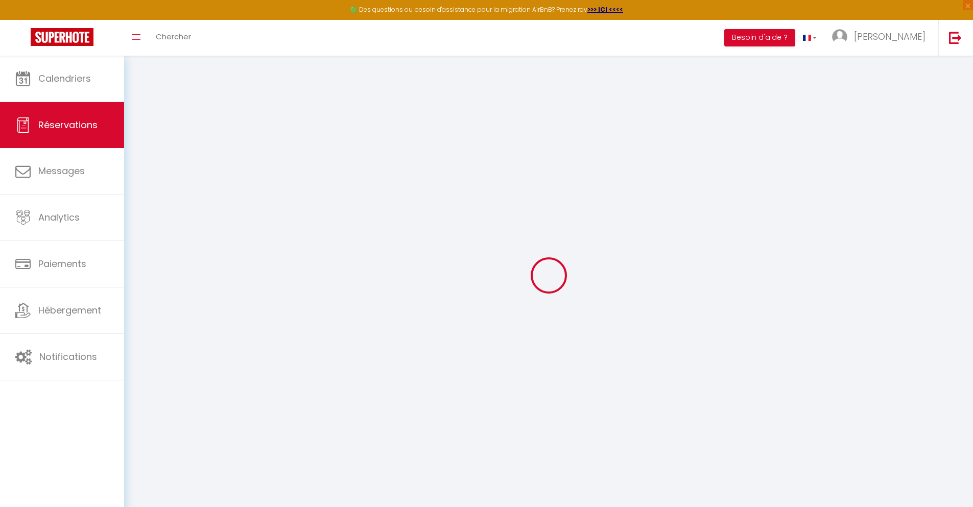
select select
select select "15"
checkbox input "false"
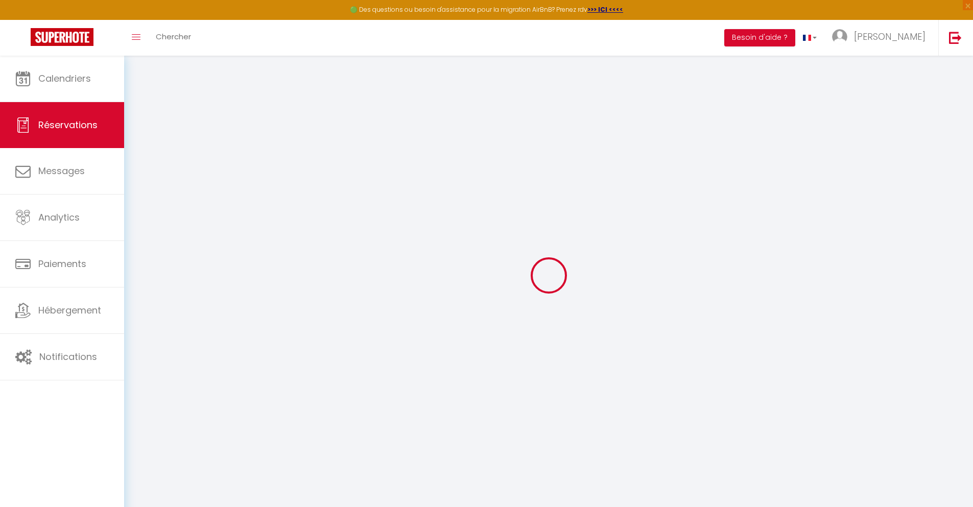
select select
checkbox input "false"
select select
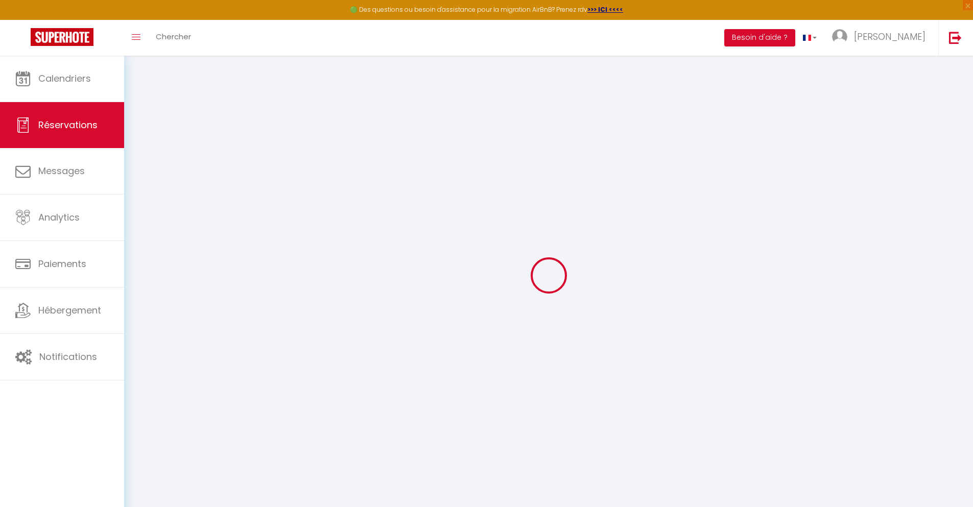
select select
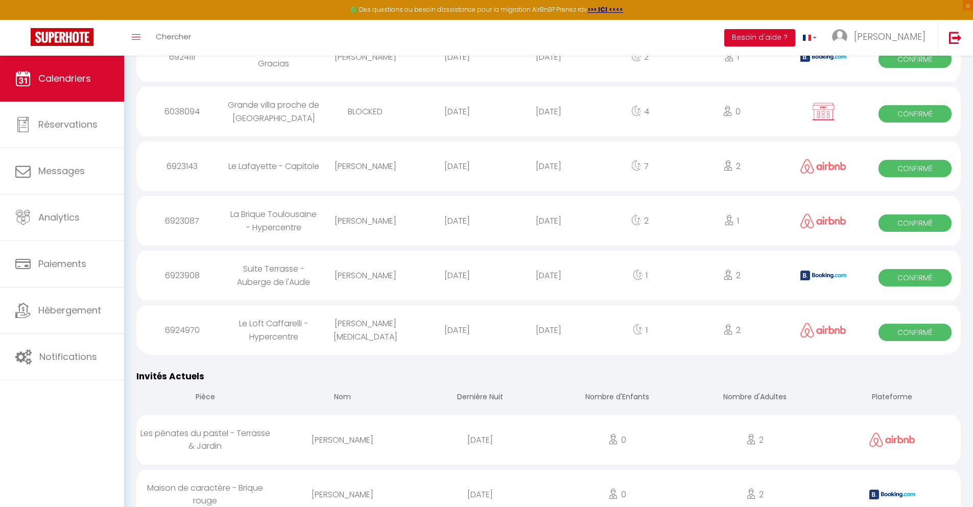
scroll to position [882, 0]
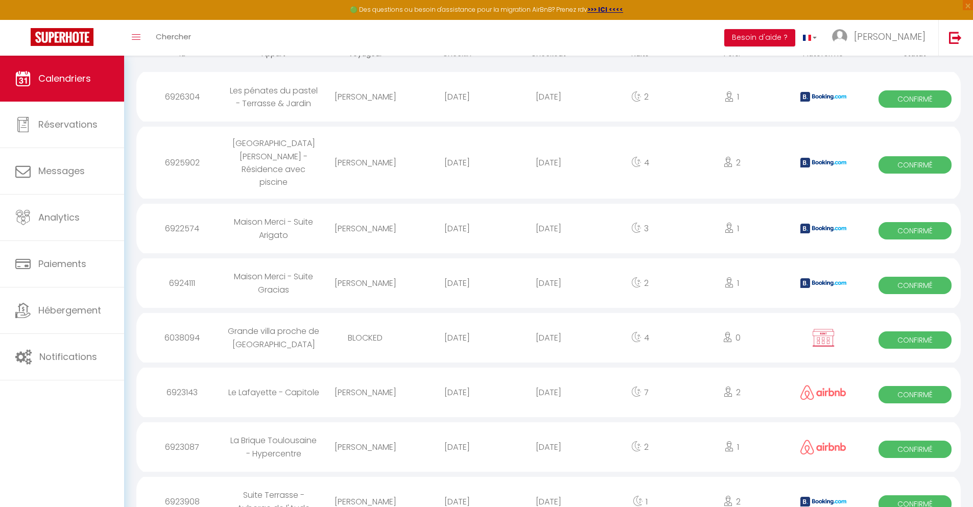
click at [548, 485] on div "[DATE]" at bounding box center [547, 501] width 91 height 33
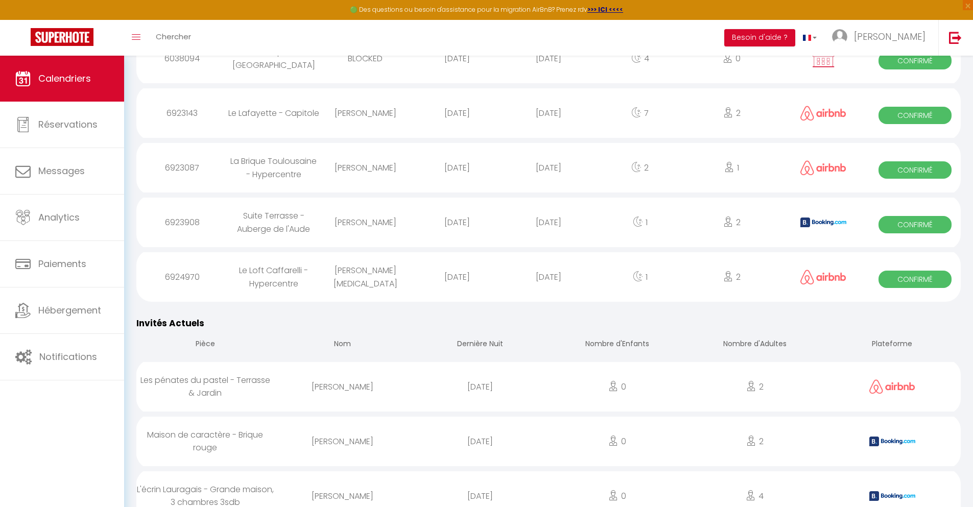
scroll to position [934, 0]
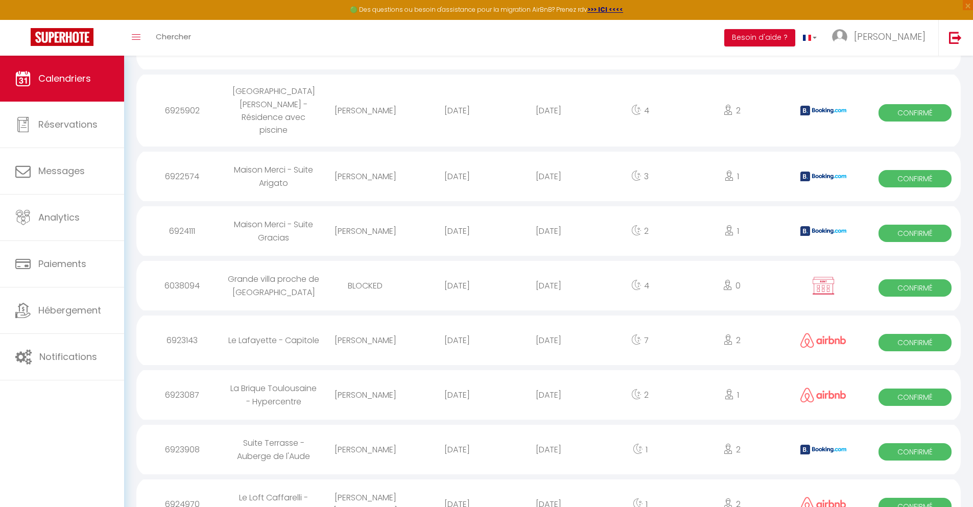
click at [548, 488] on div "[DATE]" at bounding box center [547, 504] width 91 height 33
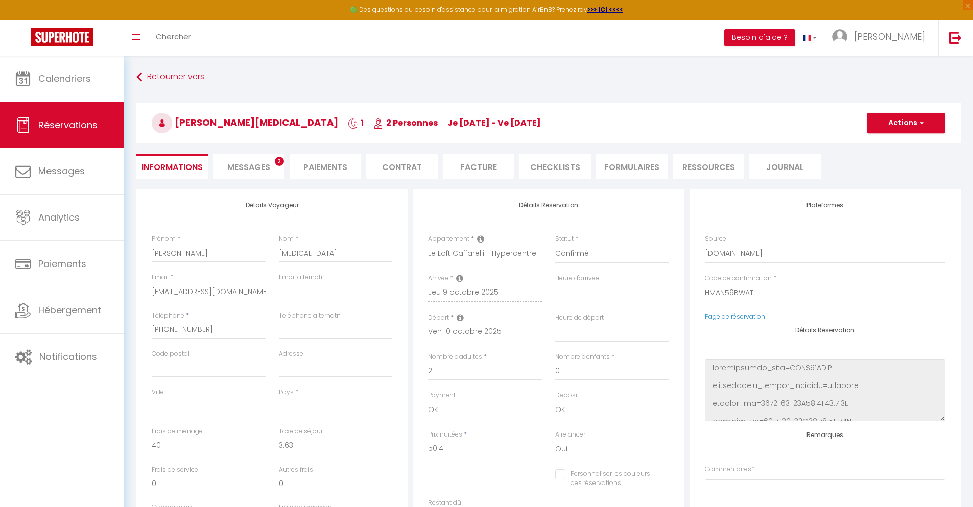
scroll to position [56, 0]
